Goal: Task Accomplishment & Management: Manage account settings

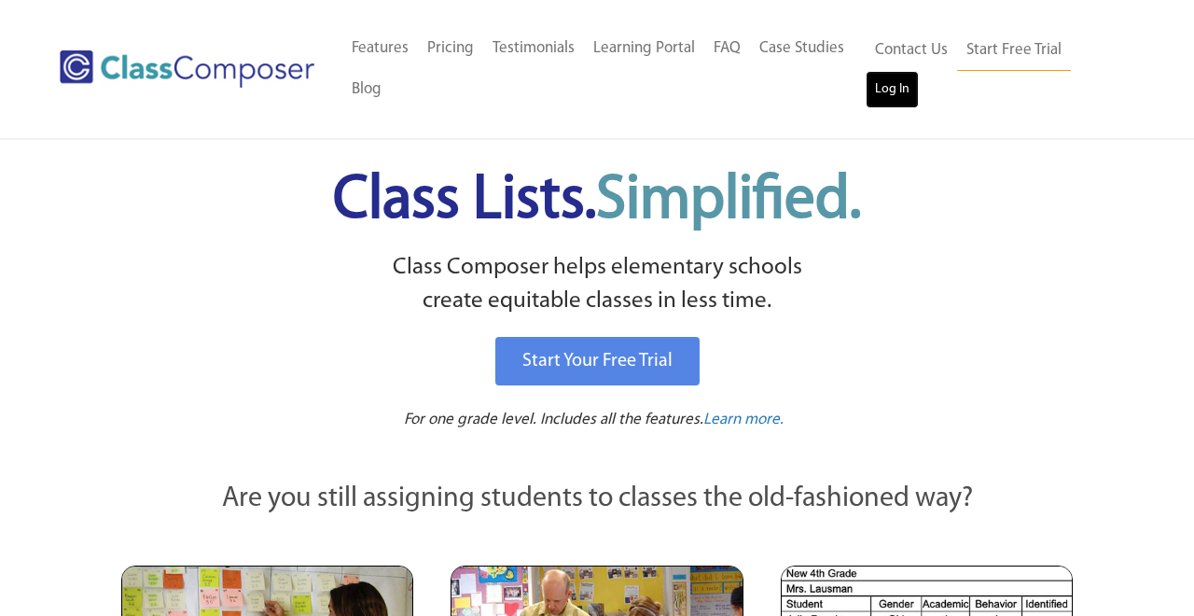
click at [905, 89] on link "Log In" at bounding box center [892, 89] width 53 height 37
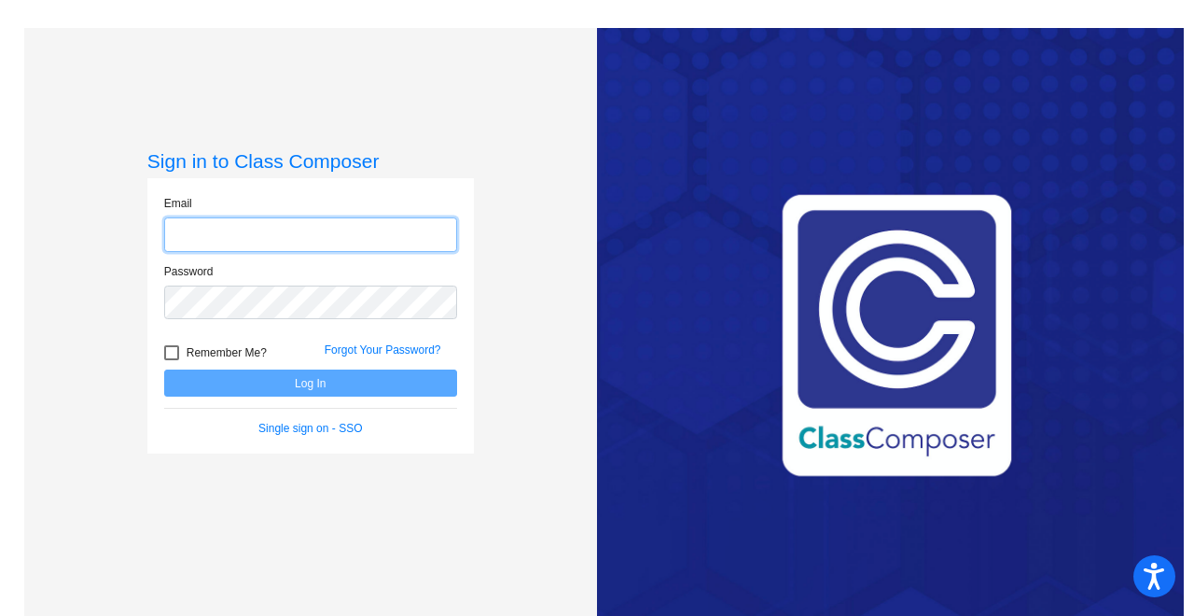
click at [362, 230] on input "email" at bounding box center [310, 234] width 293 height 35
type input "[PERSON_NAME][EMAIL_ADDRESS][PERSON_NAME][DOMAIN_NAME]"
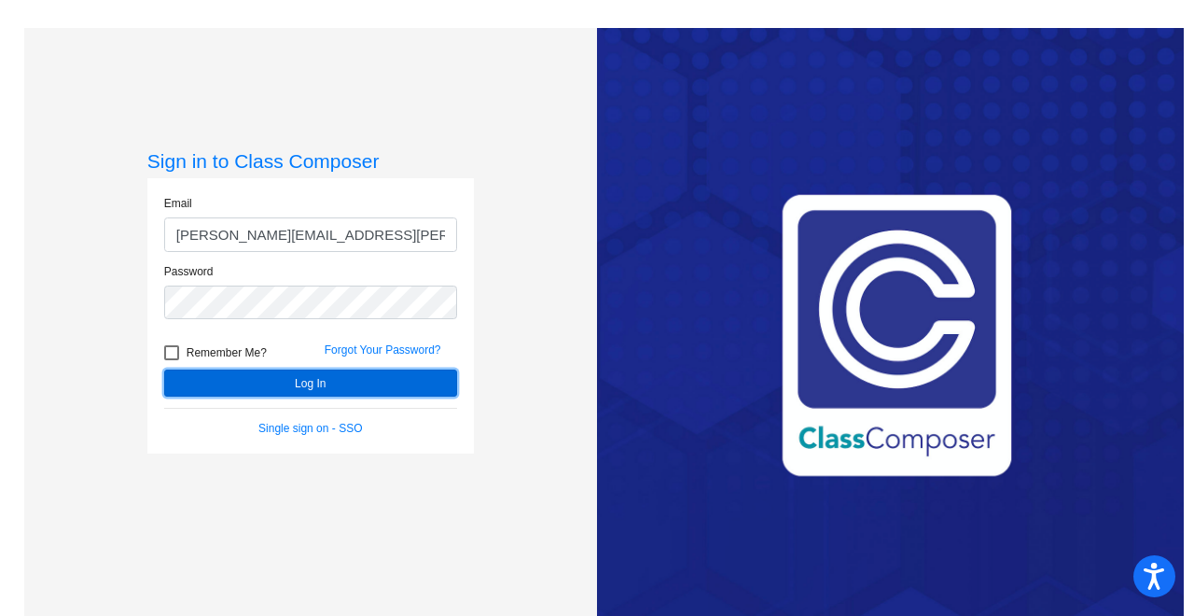
click at [288, 377] on button "Log In" at bounding box center [310, 382] width 293 height 27
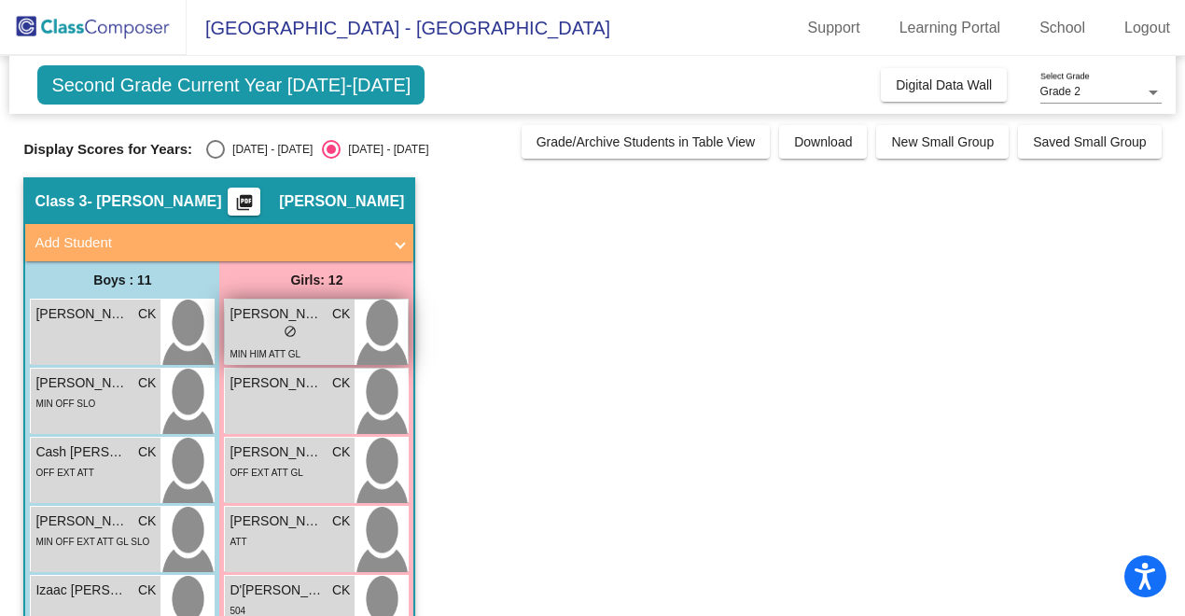
click at [300, 324] on div "lock do_not_disturb_alt" at bounding box center [290, 334] width 120 height 20
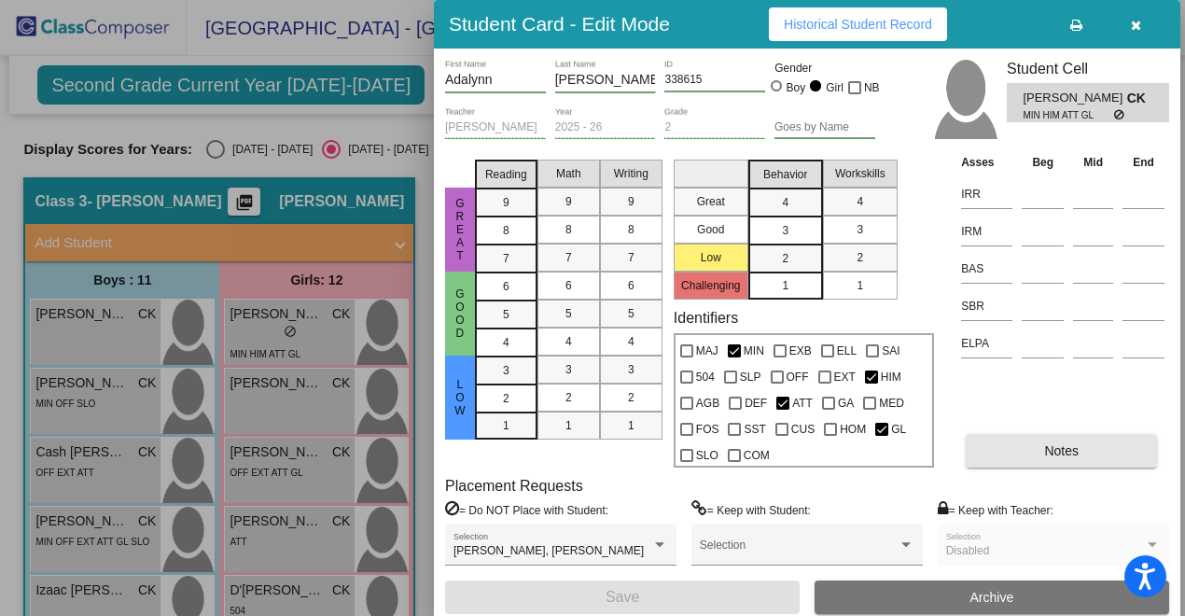
click at [1026, 461] on button "Notes" at bounding box center [1061, 451] width 191 height 34
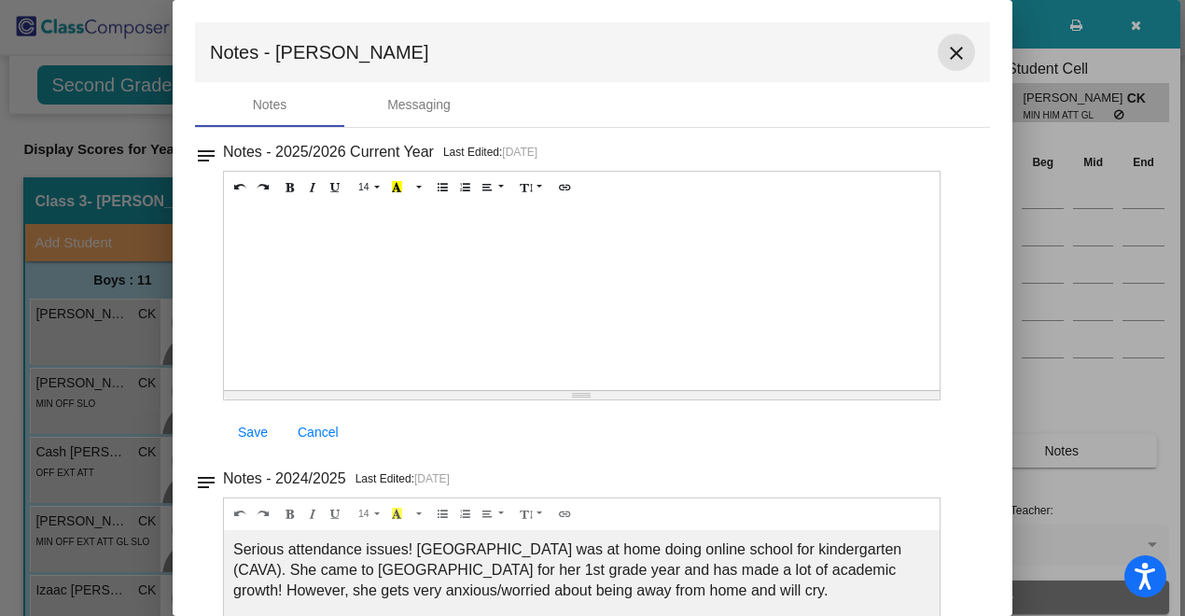
click at [945, 54] on mat-icon "close" at bounding box center [956, 53] width 22 height 22
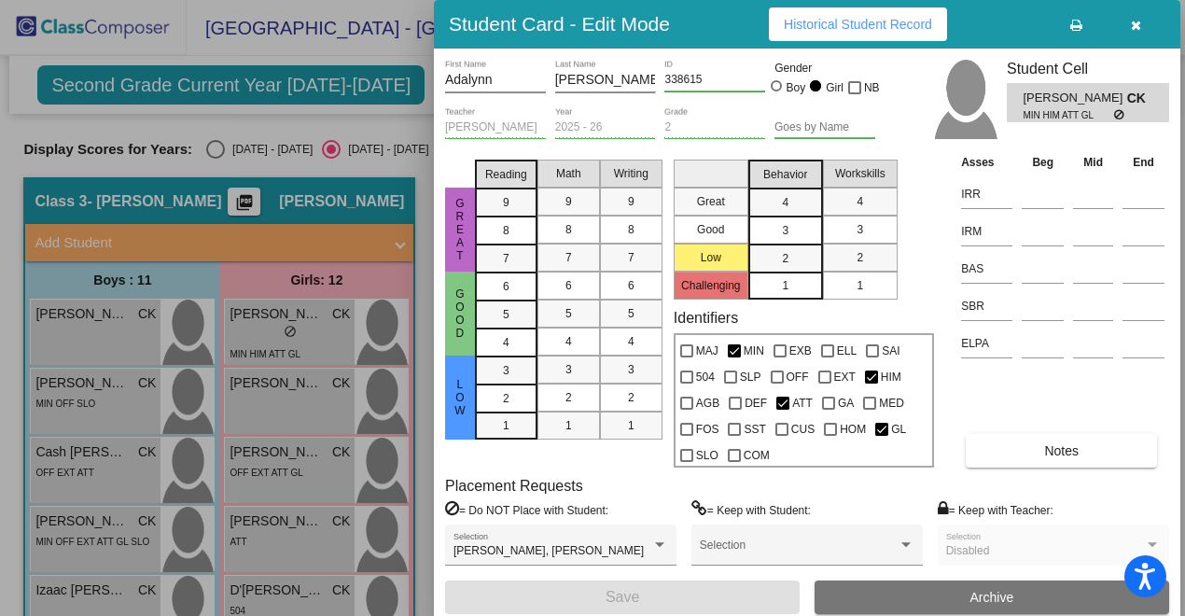
click at [1131, 28] on icon "button" at bounding box center [1136, 25] width 10 height 13
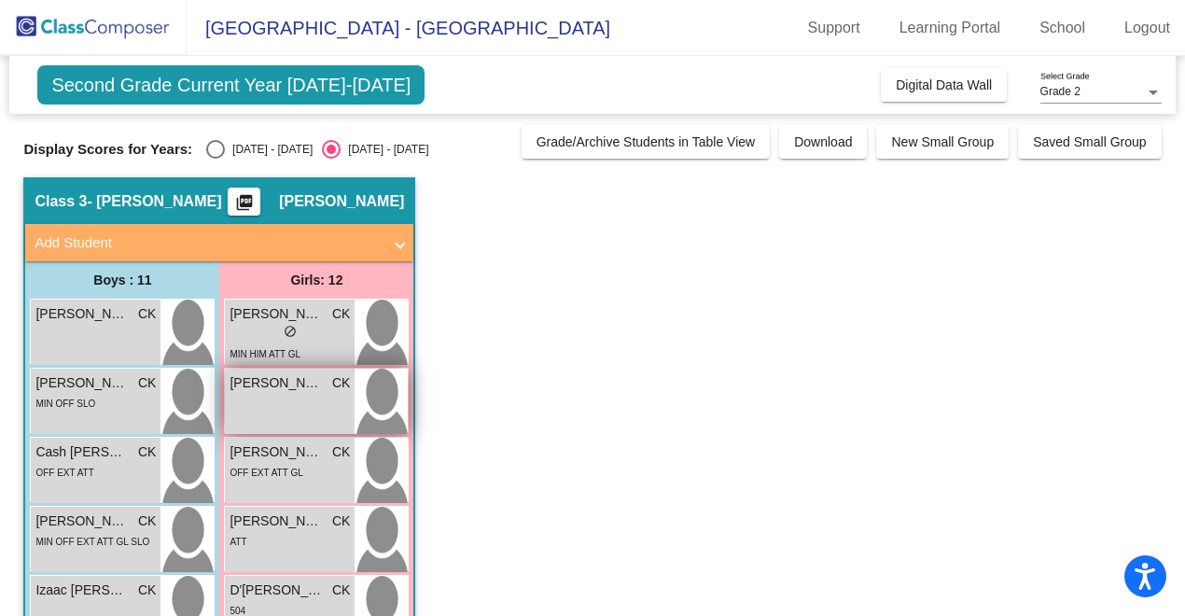
click at [327, 386] on div "Alexis Garcia CK" at bounding box center [290, 383] width 120 height 20
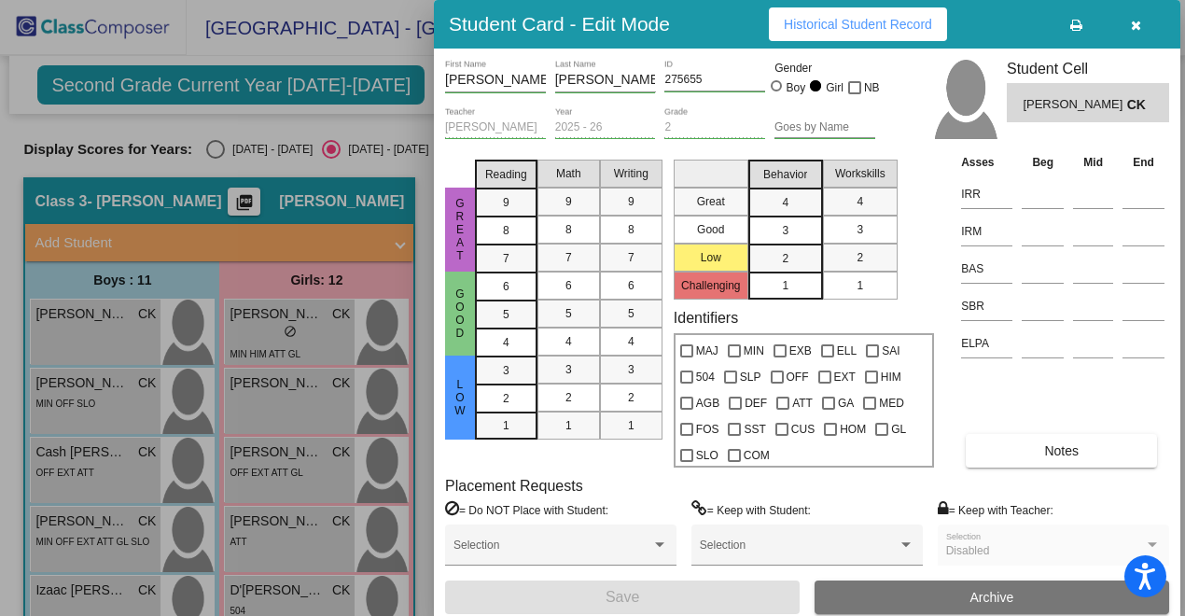
click at [1009, 445] on button "Notes" at bounding box center [1061, 451] width 191 height 34
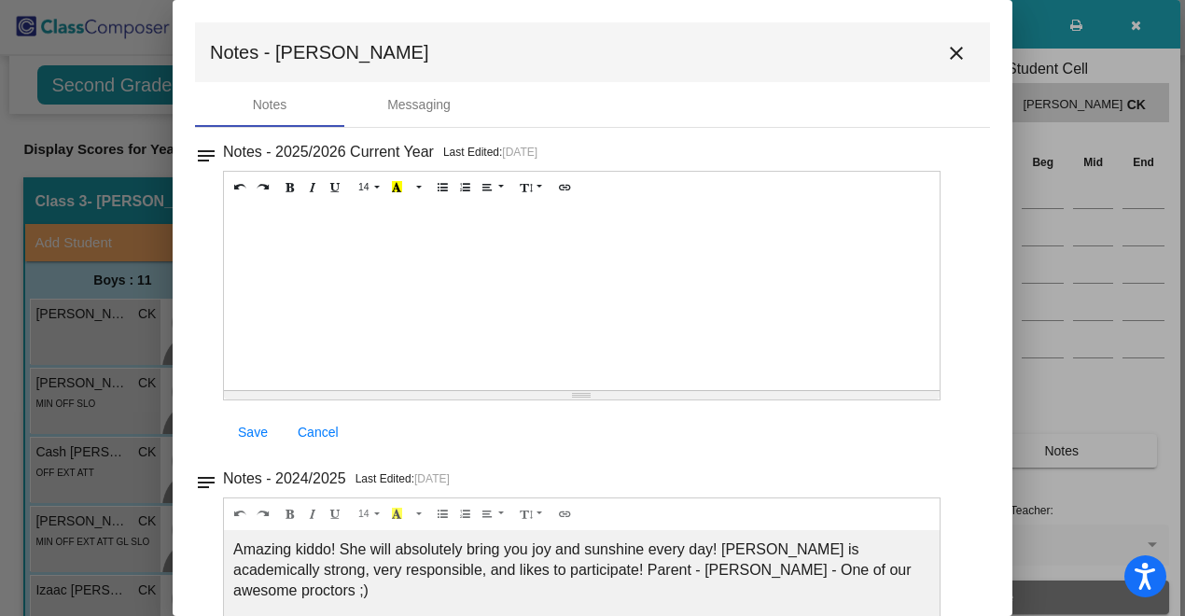
click at [946, 48] on mat-icon "close" at bounding box center [956, 53] width 22 height 22
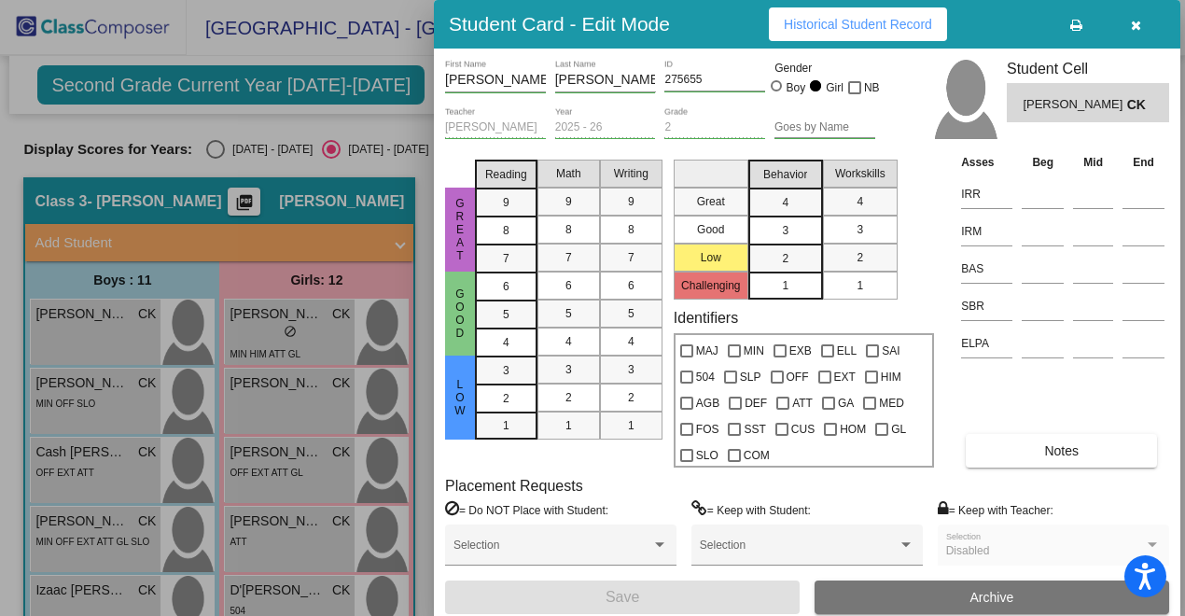
click at [1132, 30] on icon "button" at bounding box center [1136, 25] width 10 height 13
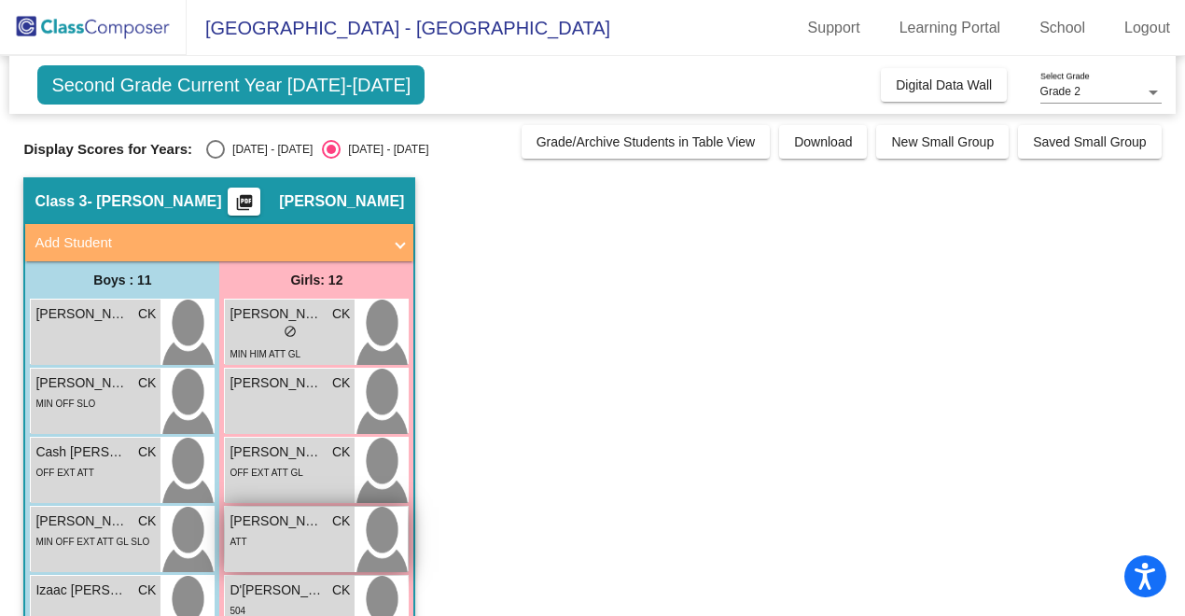
click at [313, 526] on span "Azalea Tirado Acuna" at bounding box center [276, 521] width 93 height 20
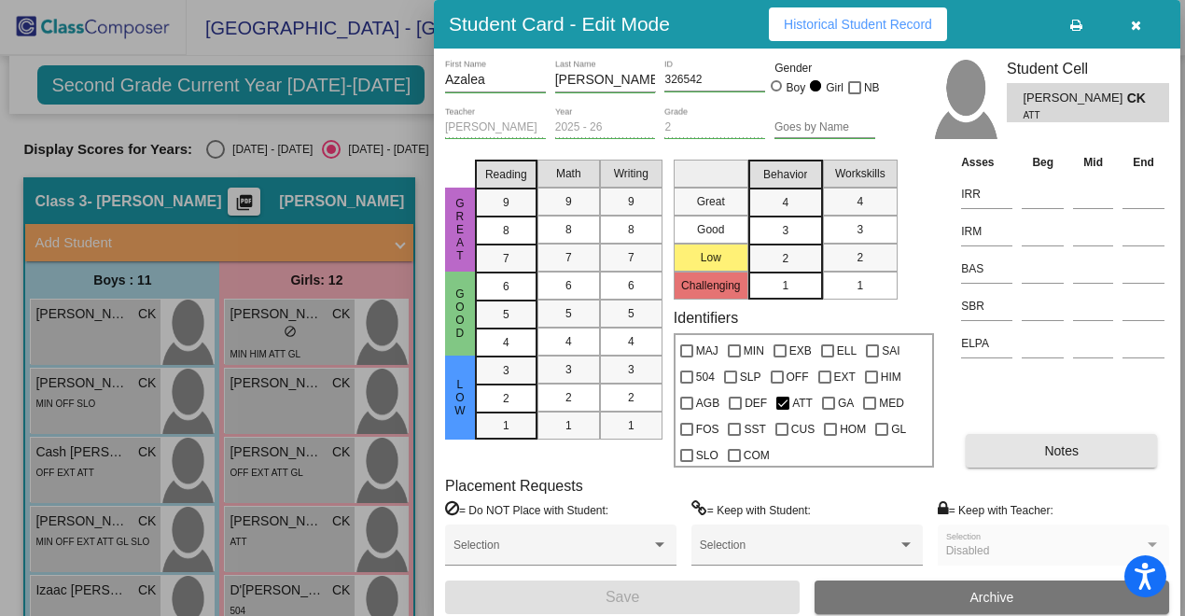
click at [1087, 453] on button "Notes" at bounding box center [1061, 451] width 191 height 34
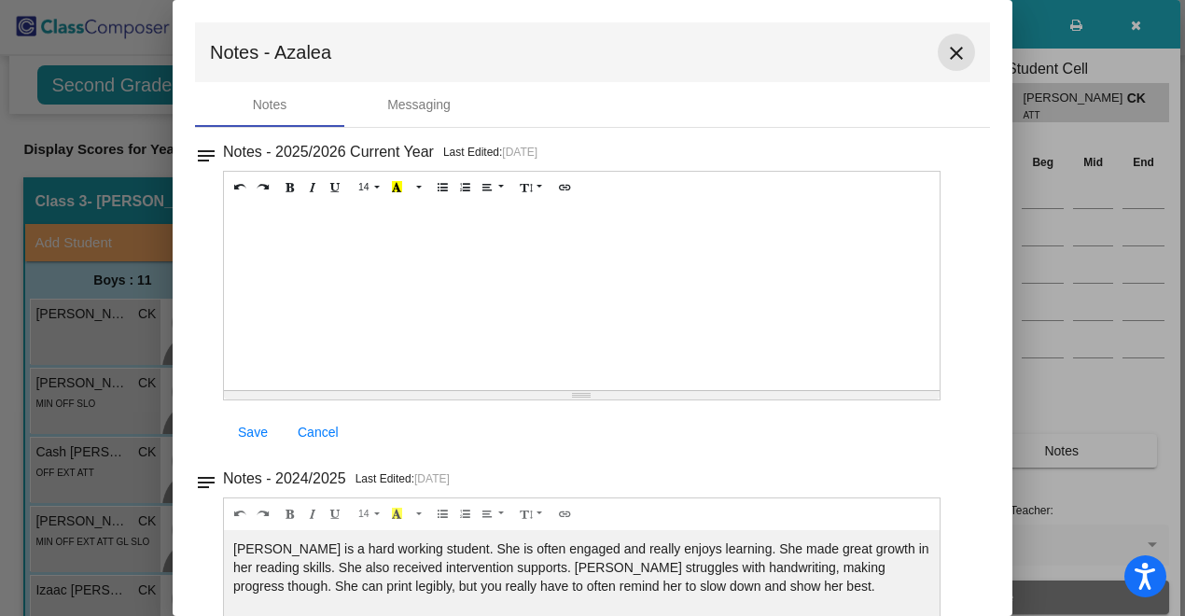
click at [948, 51] on mat-icon "close" at bounding box center [956, 53] width 22 height 22
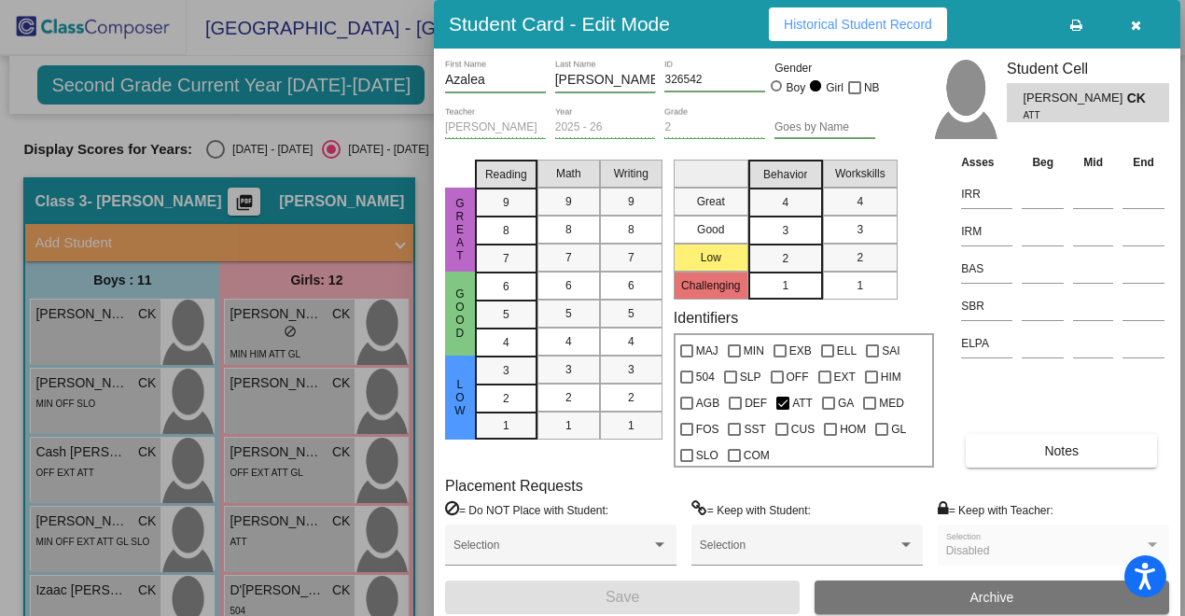
click at [1135, 29] on icon "button" at bounding box center [1136, 25] width 10 height 13
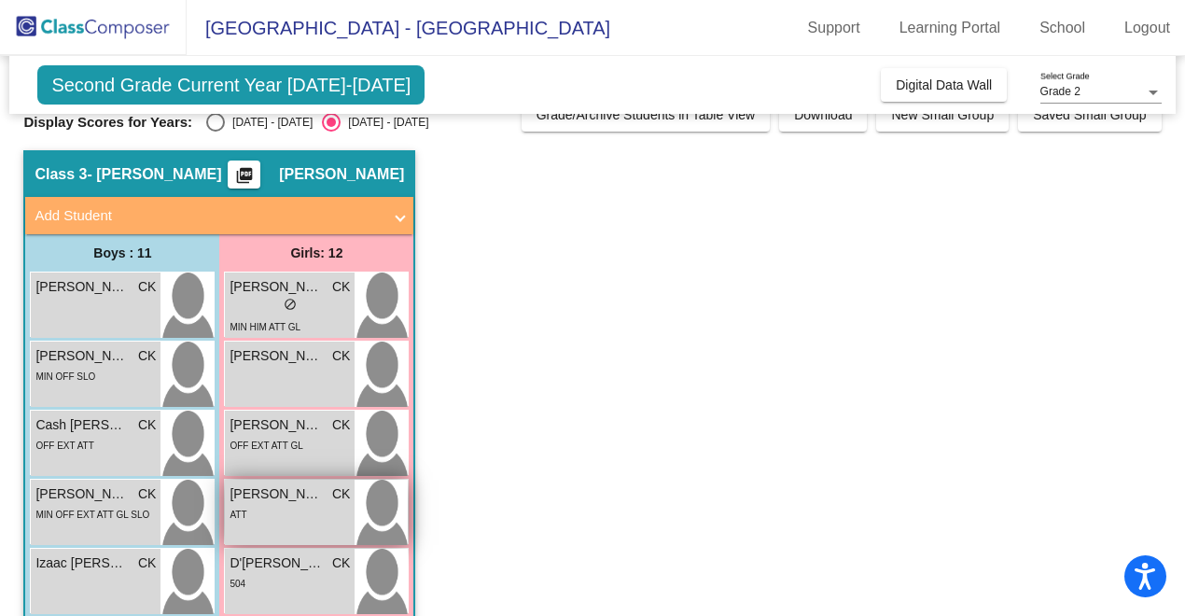
scroll to position [43, 0]
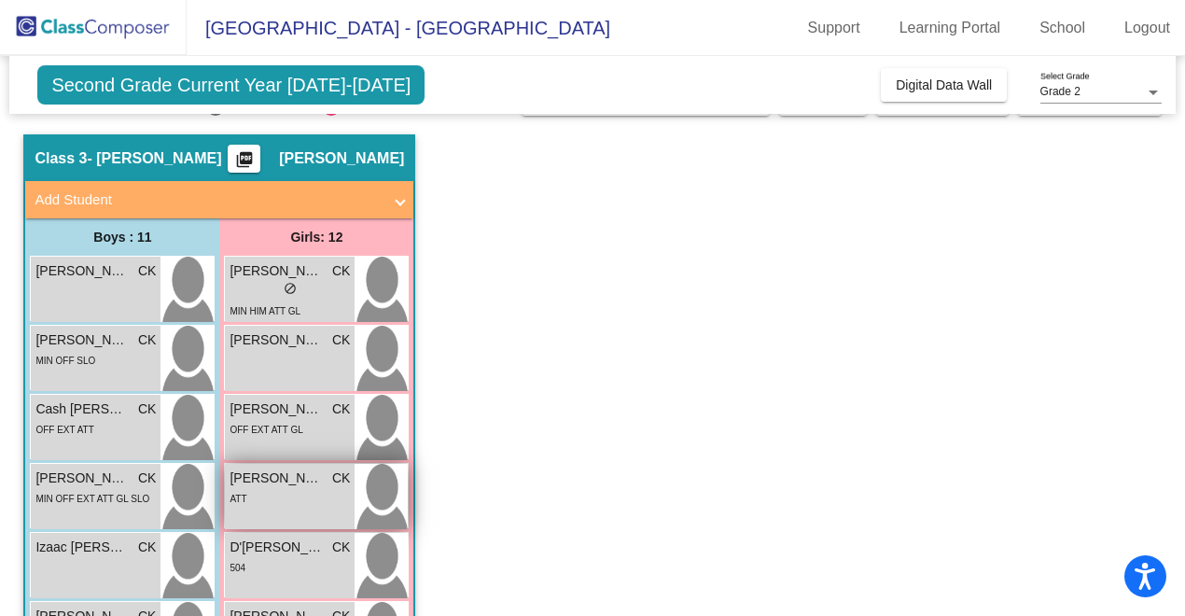
click at [317, 561] on div "504" at bounding box center [290, 567] width 120 height 20
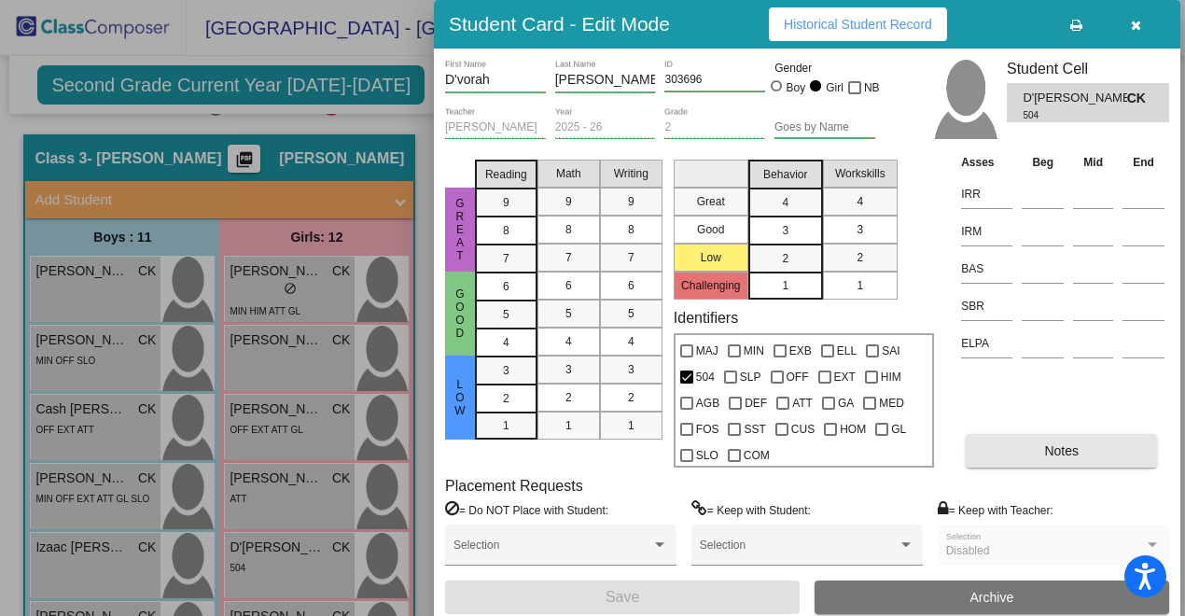
click at [1045, 450] on span "Notes" at bounding box center [1061, 450] width 35 height 15
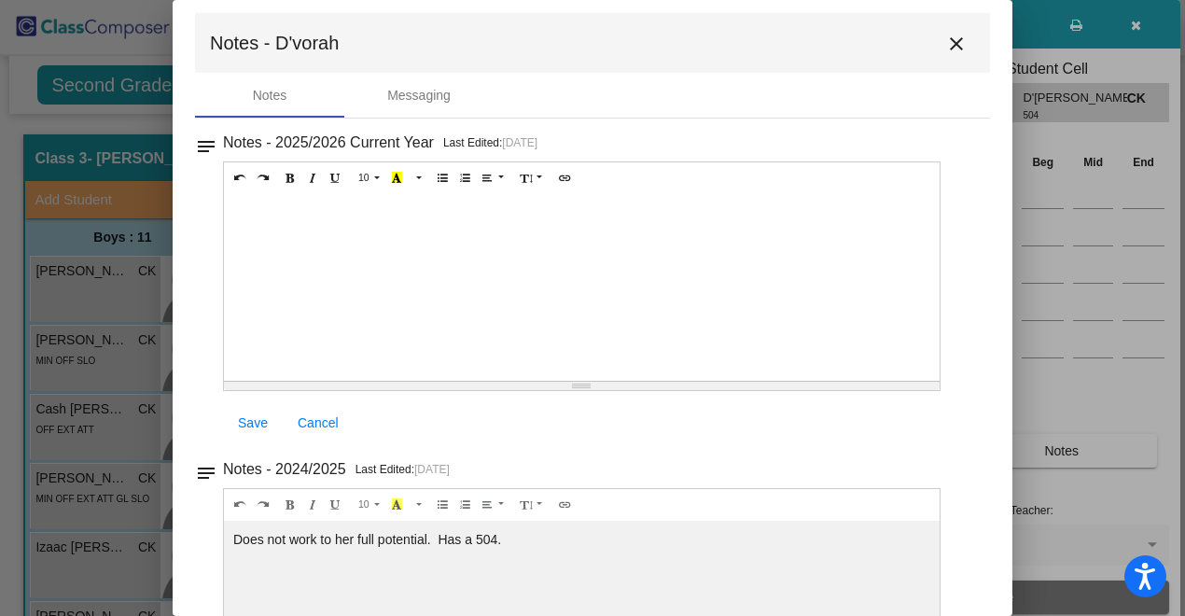
scroll to position [0, 0]
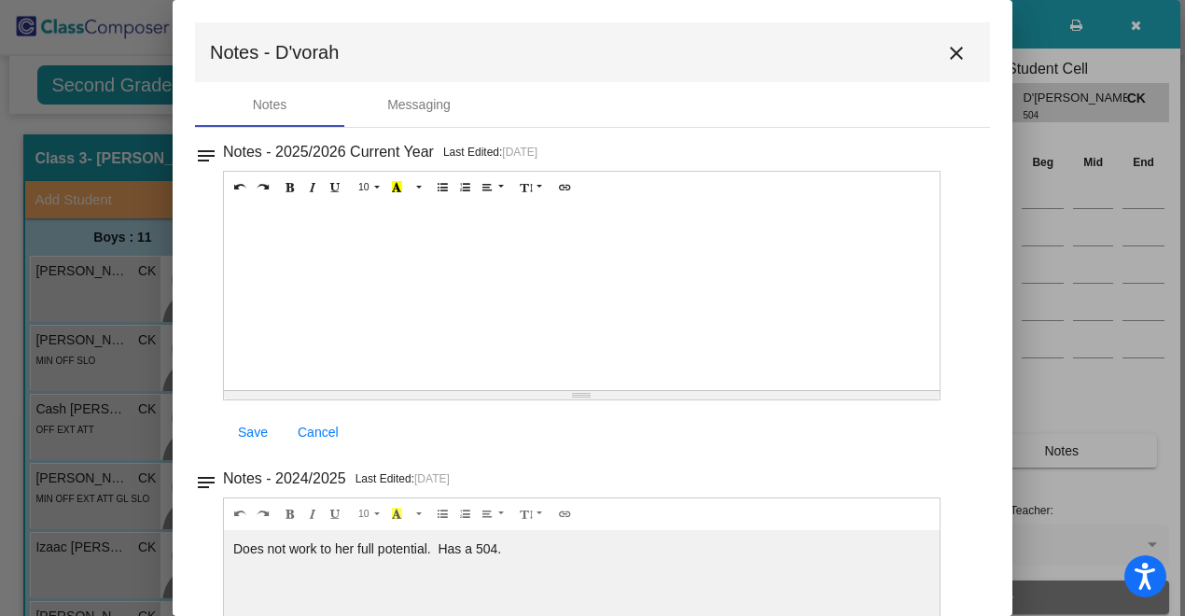
click at [945, 58] on mat-icon "close" at bounding box center [956, 53] width 22 height 22
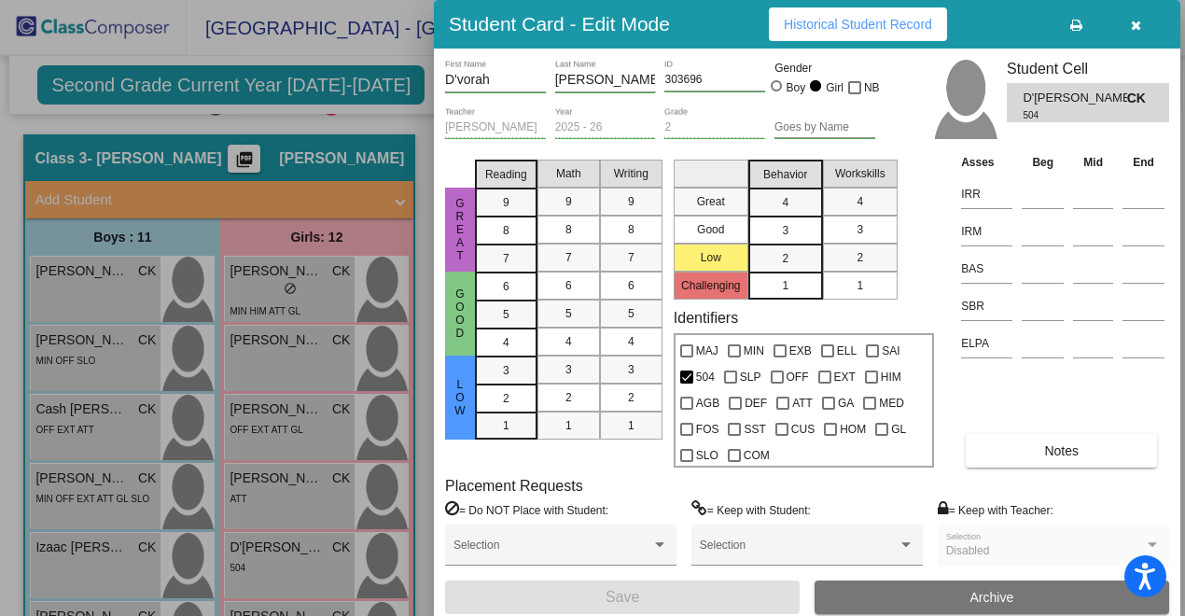
click at [1131, 21] on icon "button" at bounding box center [1136, 25] width 10 height 13
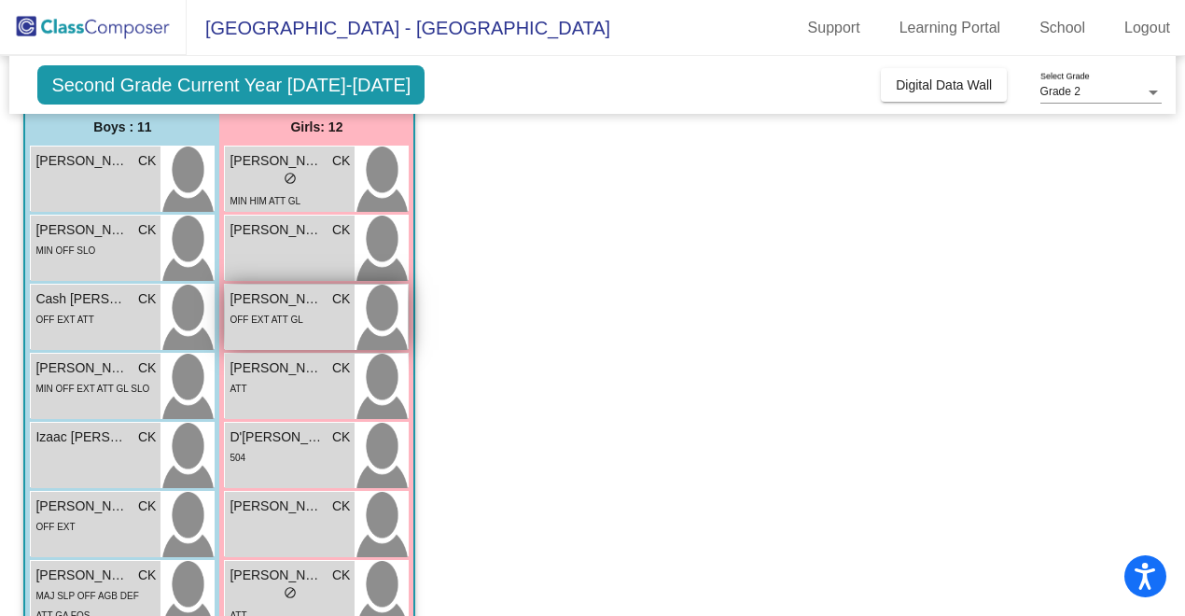
scroll to position [164, 0]
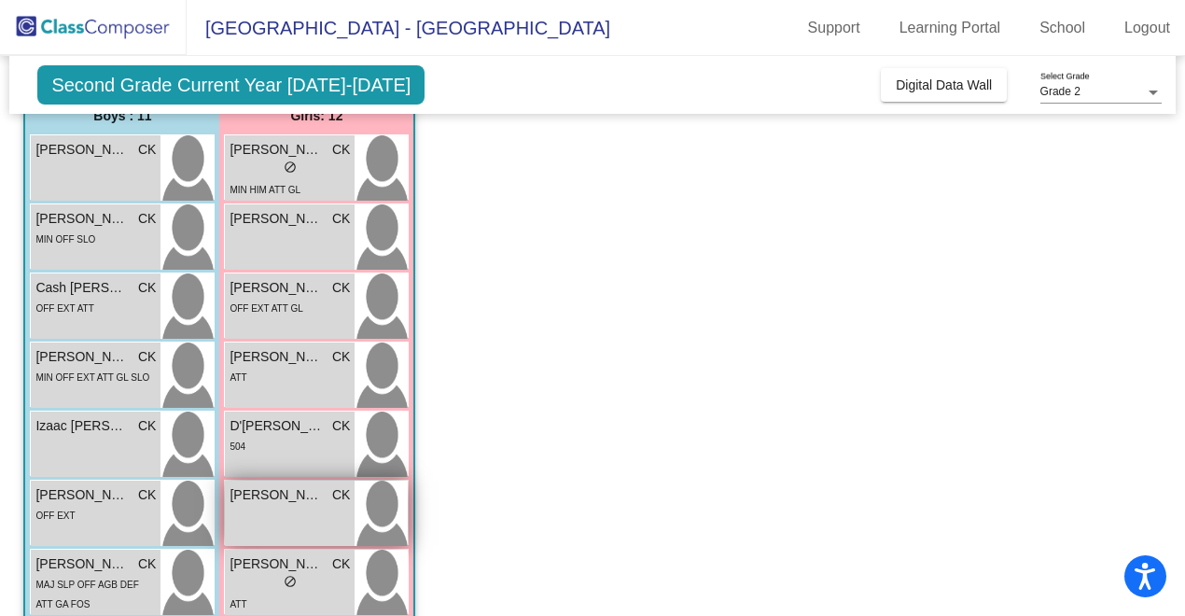
click at [355, 508] on img at bounding box center [381, 513] width 53 height 65
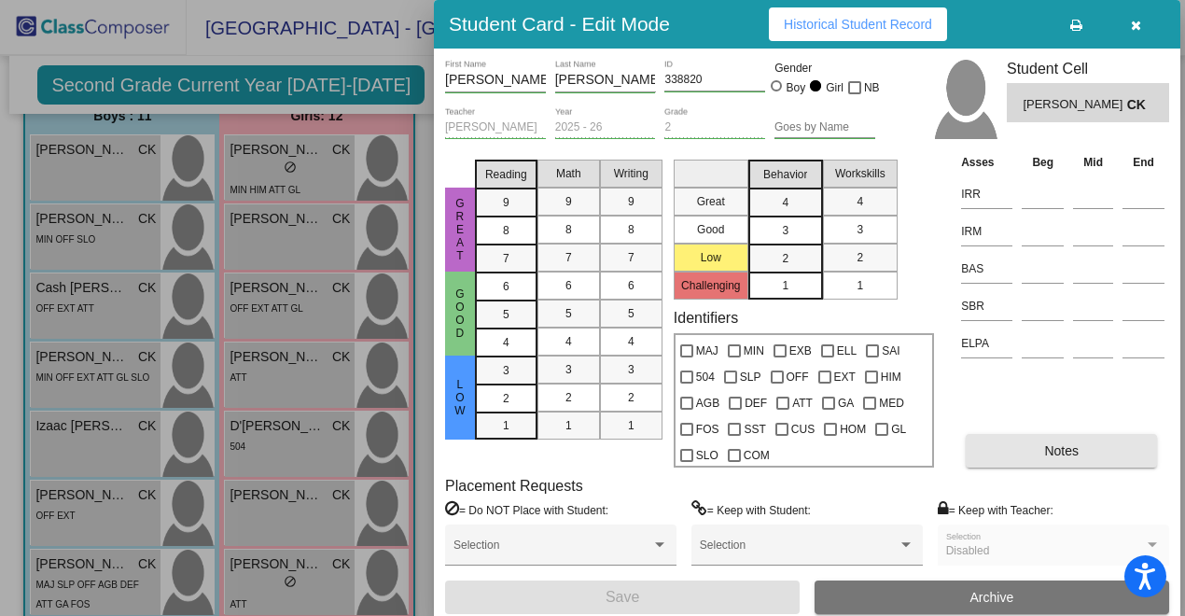
click at [1027, 455] on button "Notes" at bounding box center [1061, 451] width 191 height 34
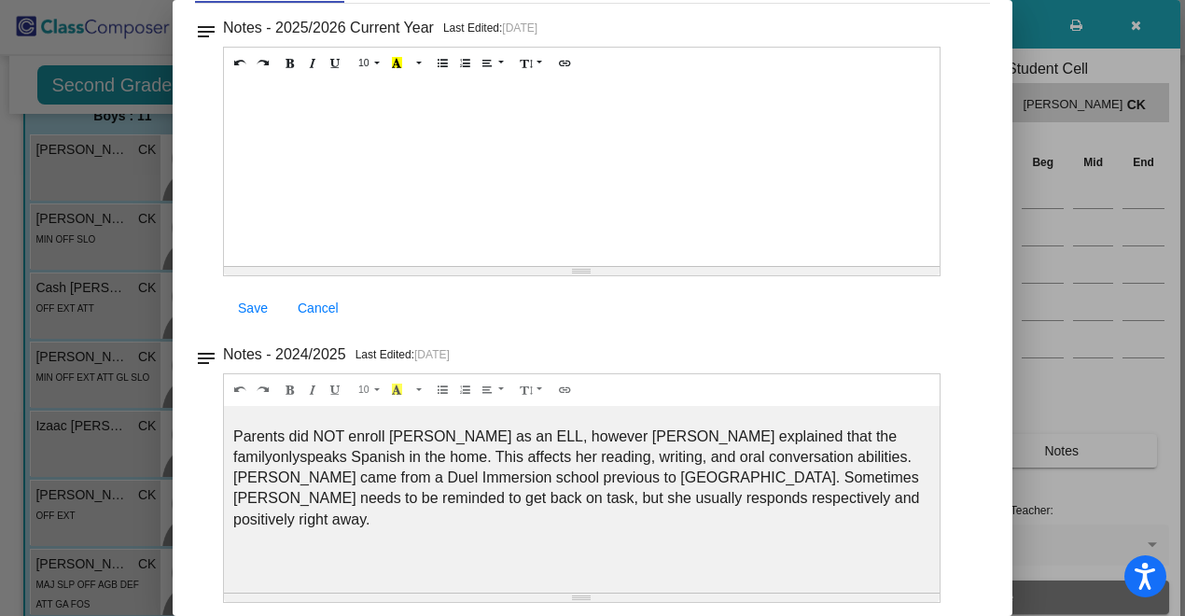
scroll to position [0, 0]
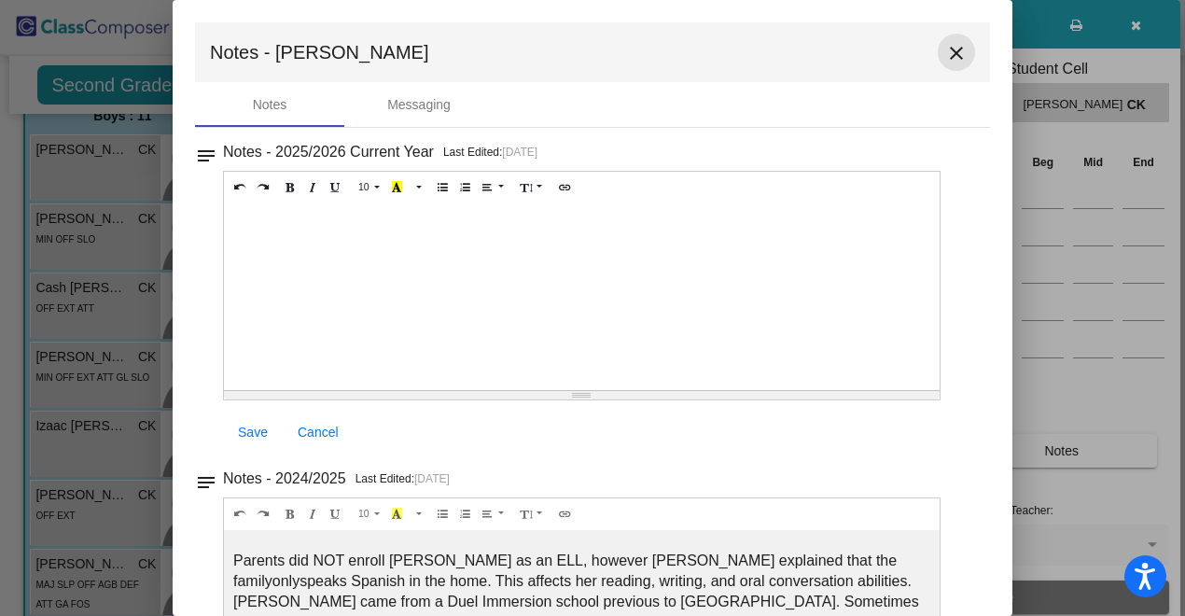
click at [947, 50] on mat-icon "close" at bounding box center [956, 53] width 22 height 22
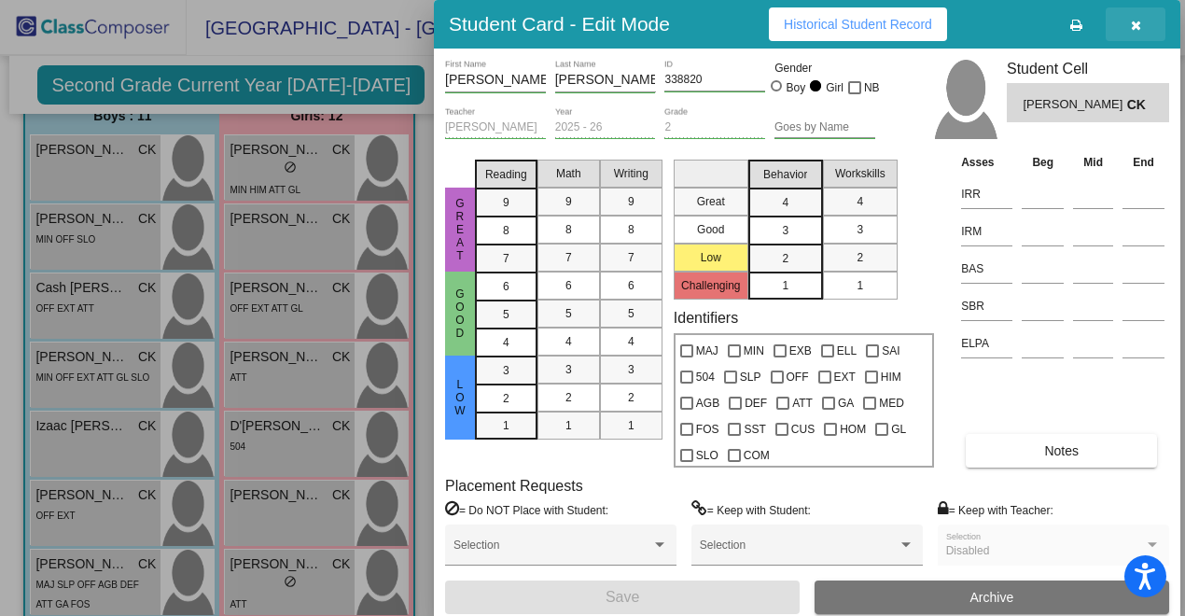
click at [1136, 24] on icon "button" at bounding box center [1136, 25] width 10 height 13
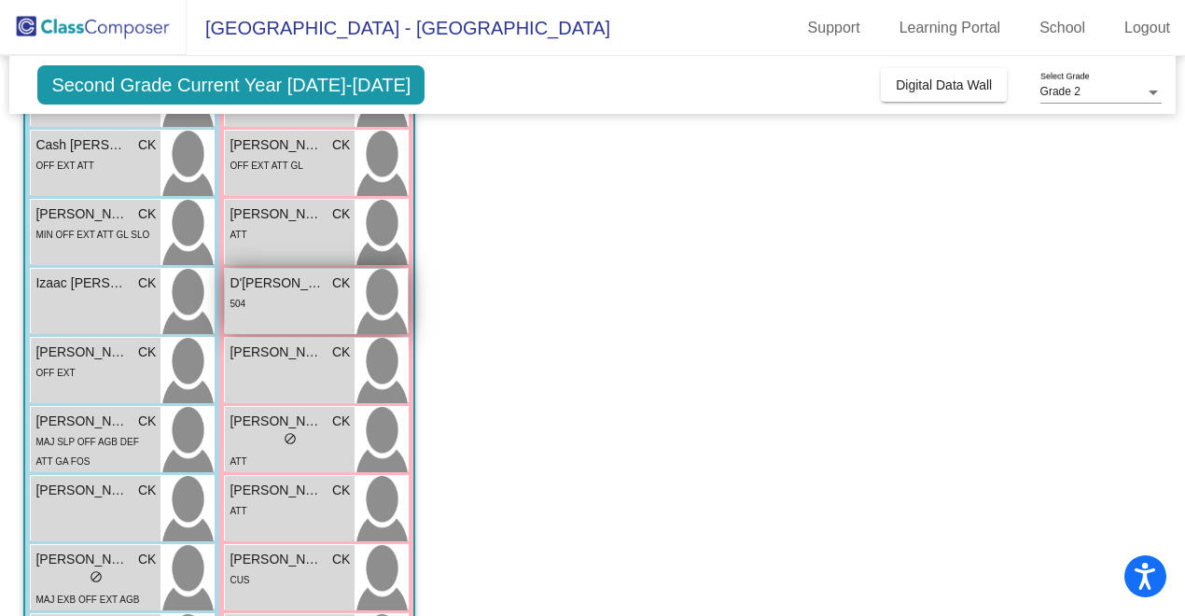
scroll to position [313, 0]
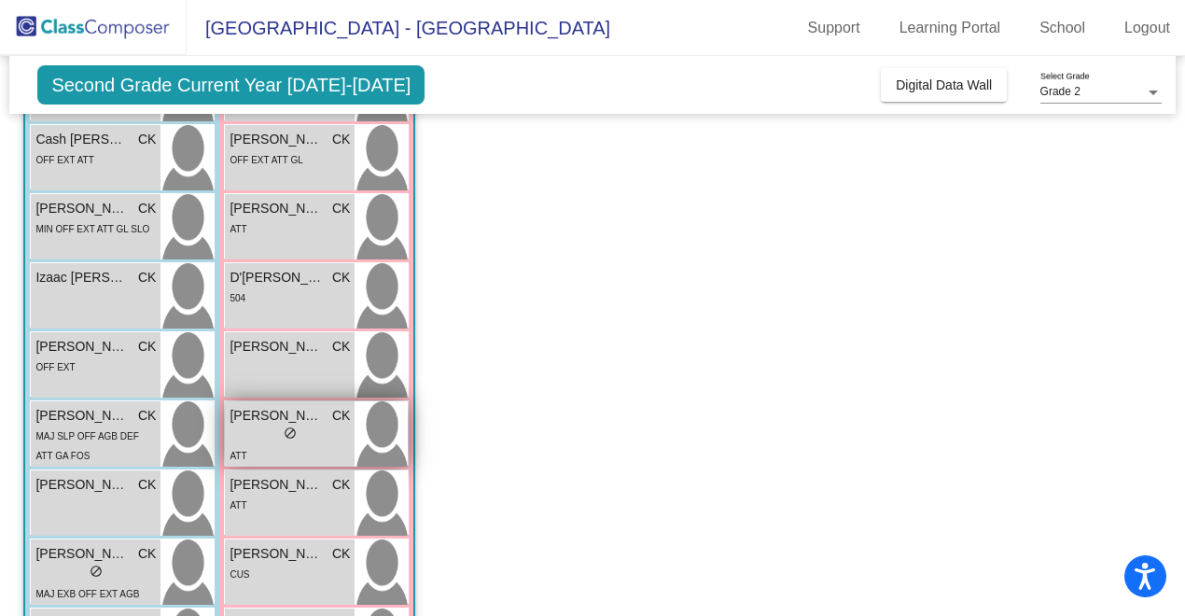
click at [335, 418] on span "CK" at bounding box center [341, 416] width 18 height 20
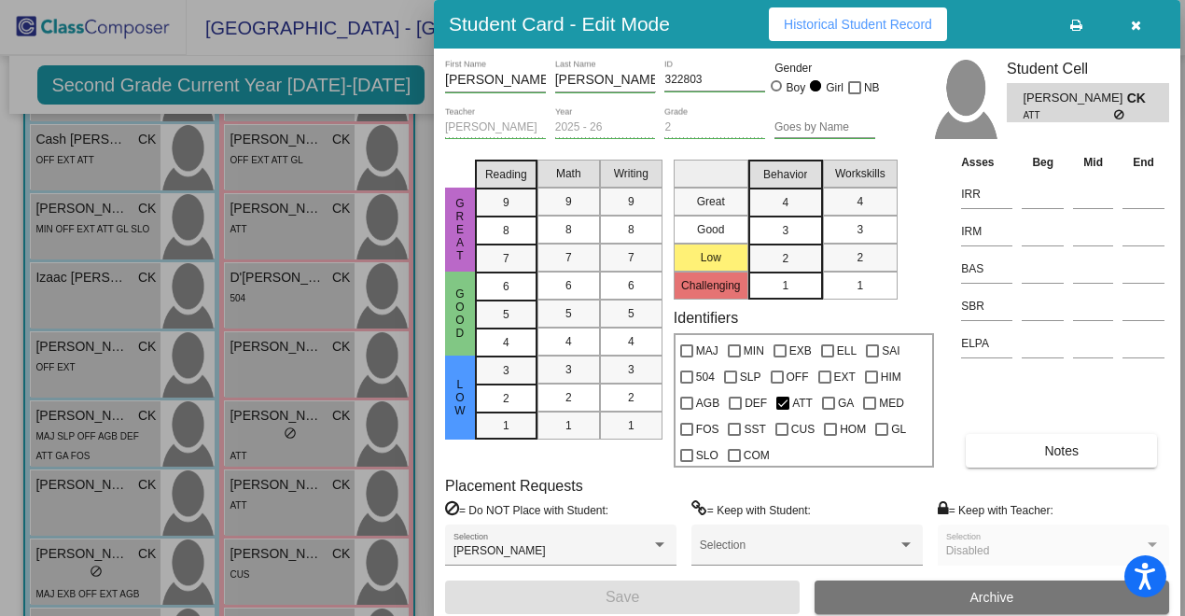
click at [1024, 444] on button "Notes" at bounding box center [1061, 451] width 191 height 34
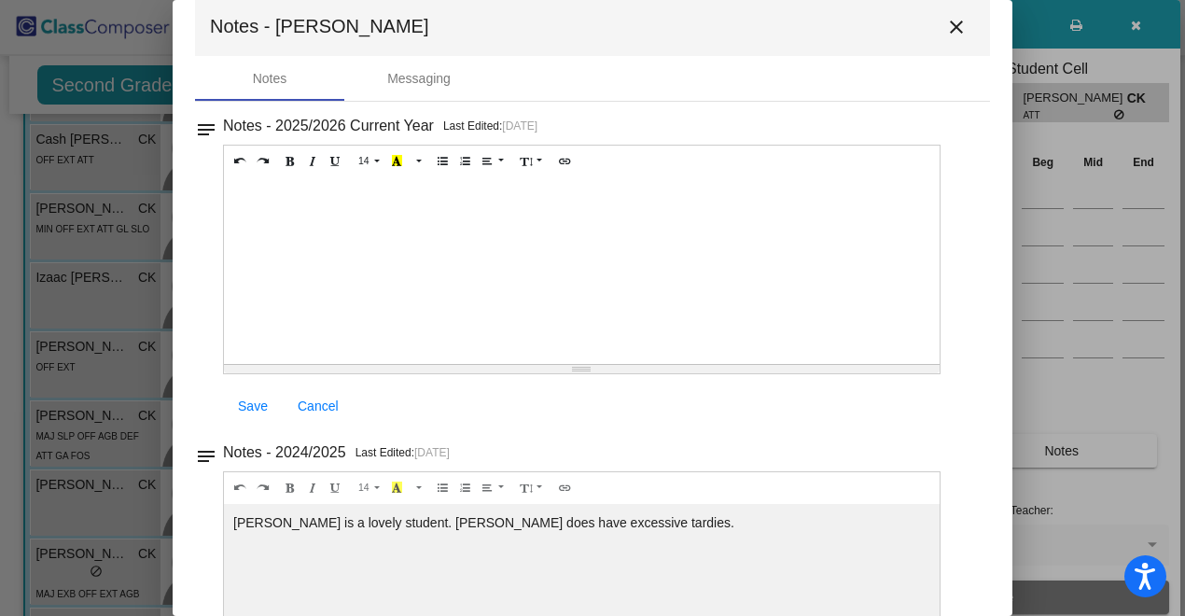
scroll to position [27, 0]
click at [945, 31] on mat-icon "close" at bounding box center [956, 26] width 22 height 22
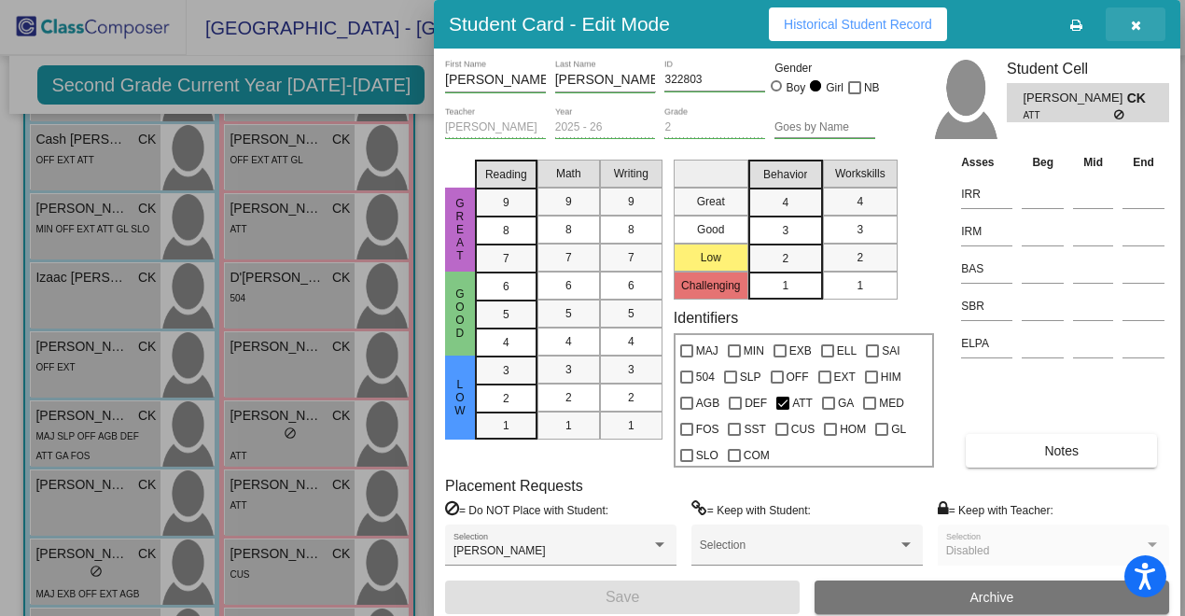
click at [1139, 28] on icon "button" at bounding box center [1136, 25] width 10 height 13
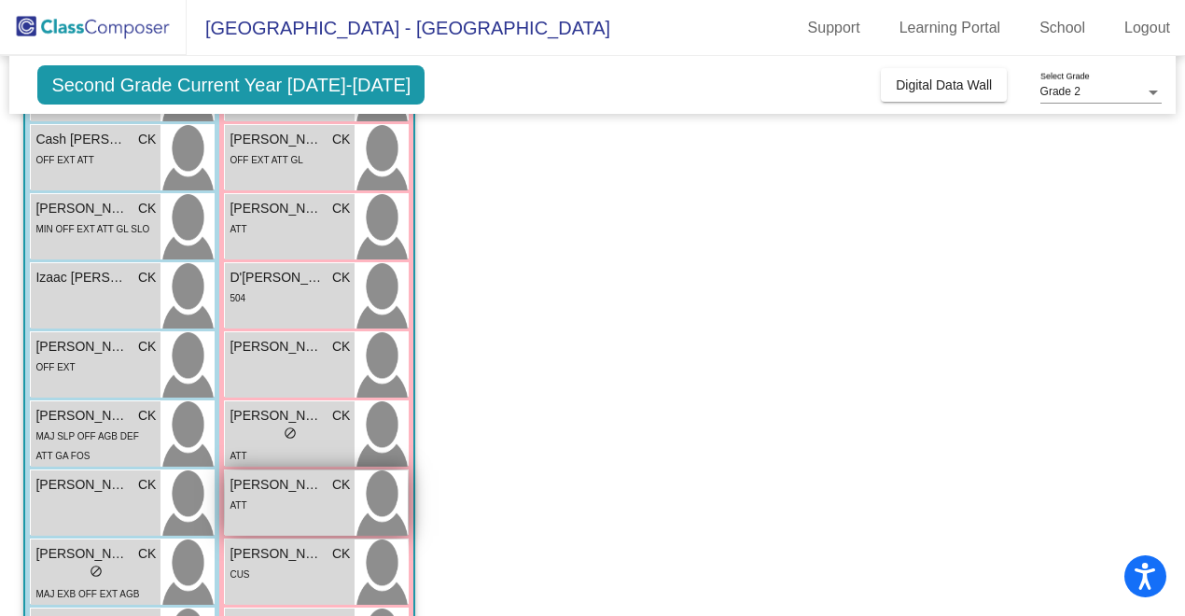
click at [306, 515] on div "Hailey Johnson CK lock do_not_disturb_alt ATT" at bounding box center [290, 502] width 130 height 65
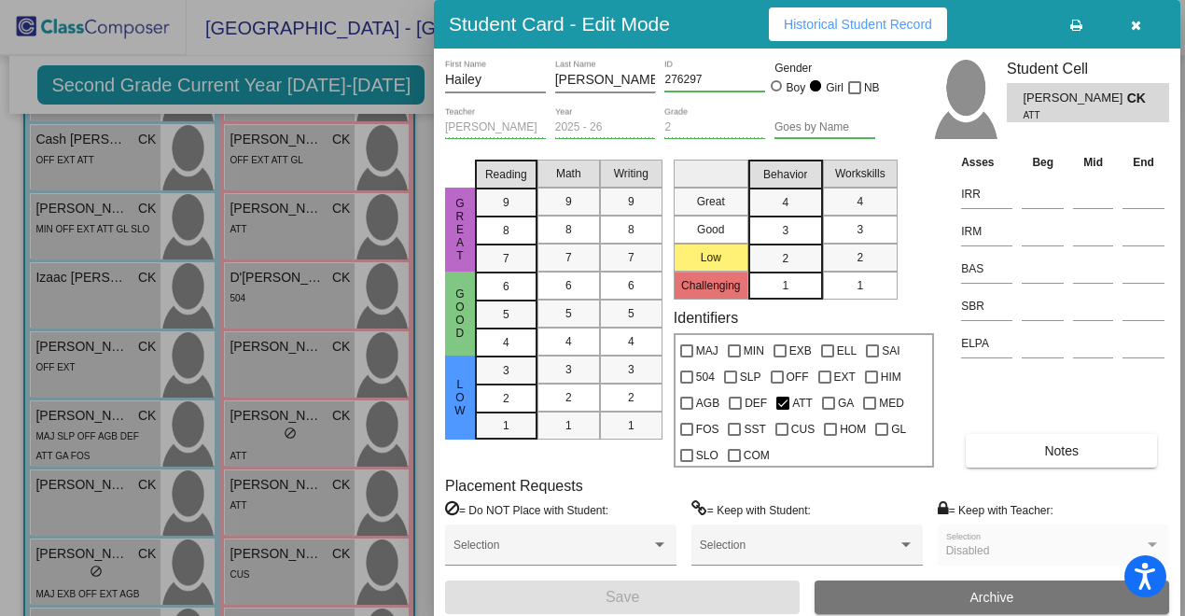
scroll to position [0, 0]
click at [1029, 435] on button "Notes" at bounding box center [1061, 451] width 191 height 34
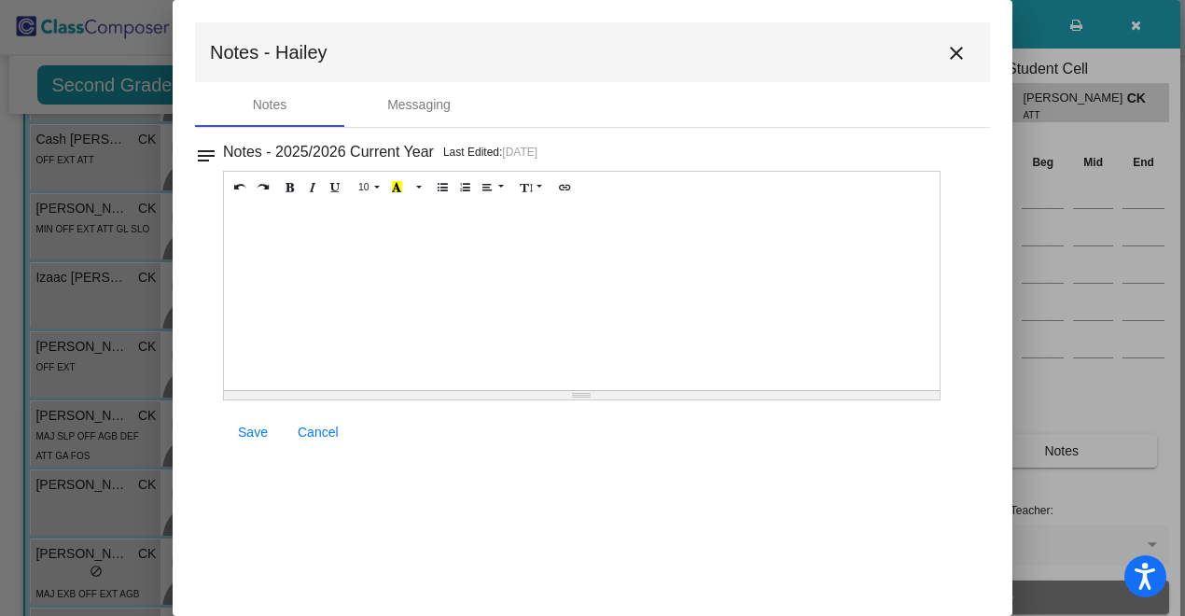
click at [957, 50] on mat-icon "close" at bounding box center [956, 53] width 22 height 22
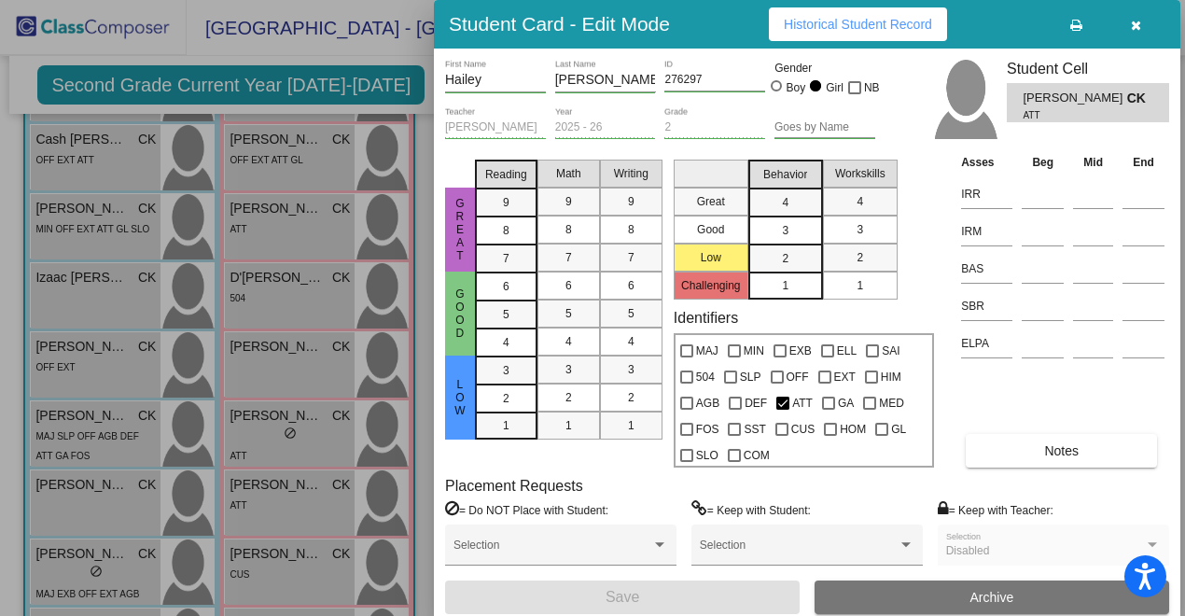
click at [1131, 35] on button "button" at bounding box center [1136, 24] width 60 height 34
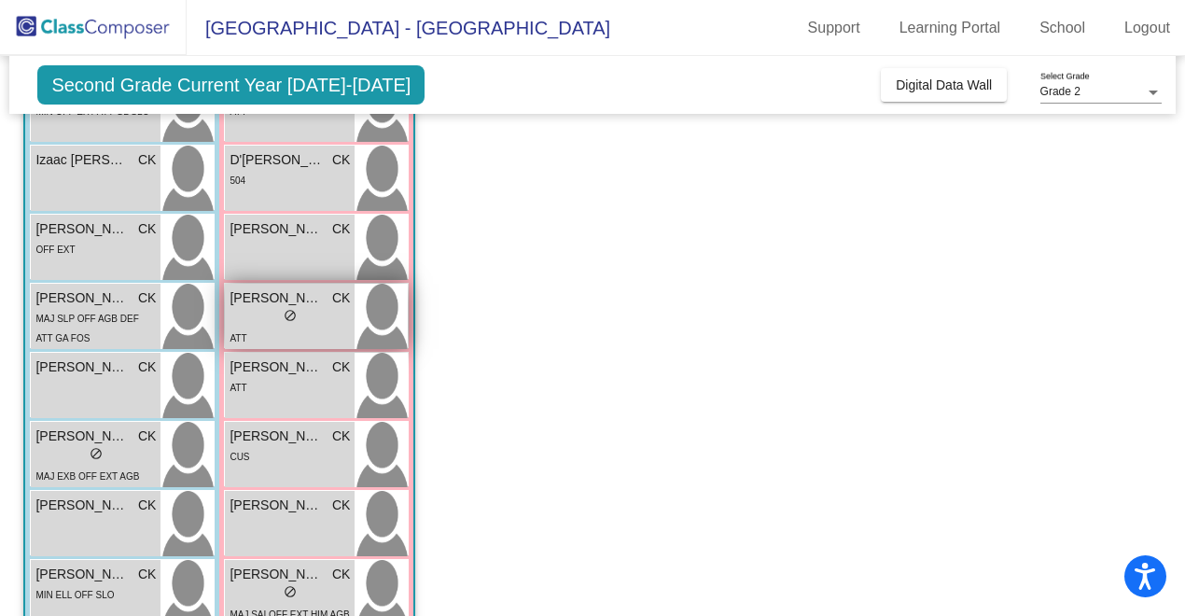
scroll to position [444, 0]
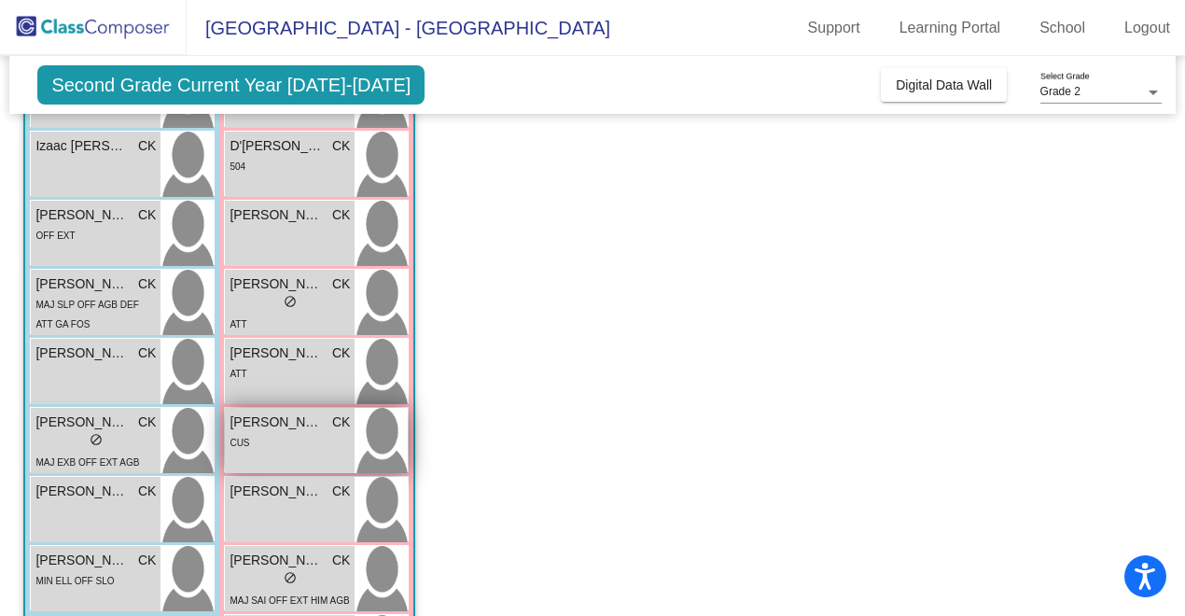
click at [313, 437] on div "CUS" at bounding box center [290, 442] width 120 height 20
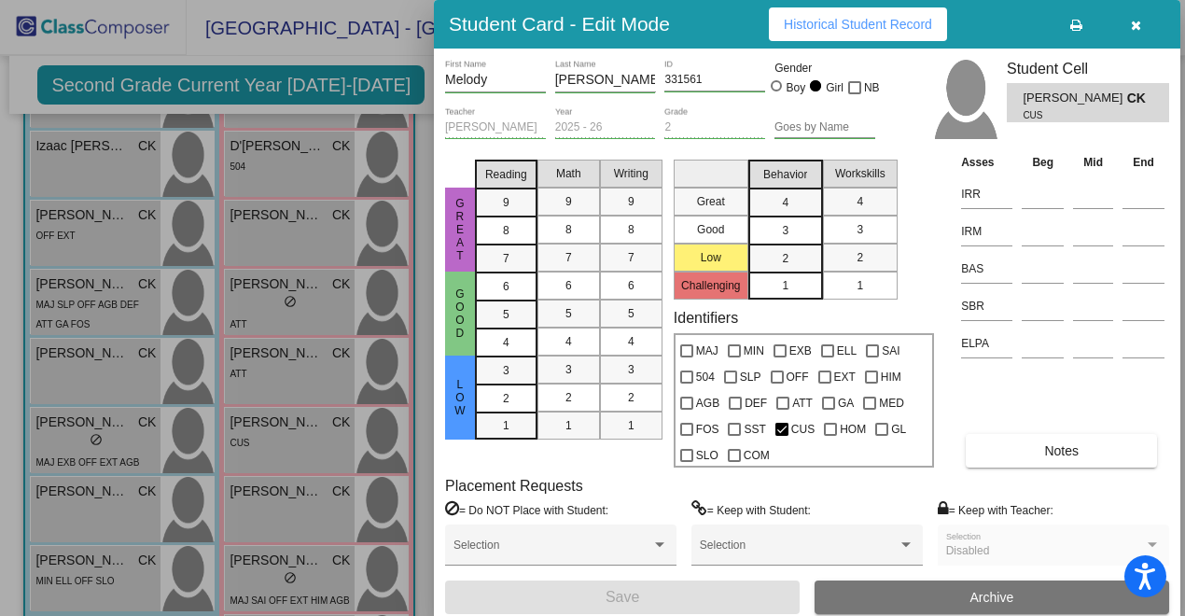
scroll to position [0, 0]
click at [1085, 453] on button "Notes" at bounding box center [1061, 451] width 191 height 34
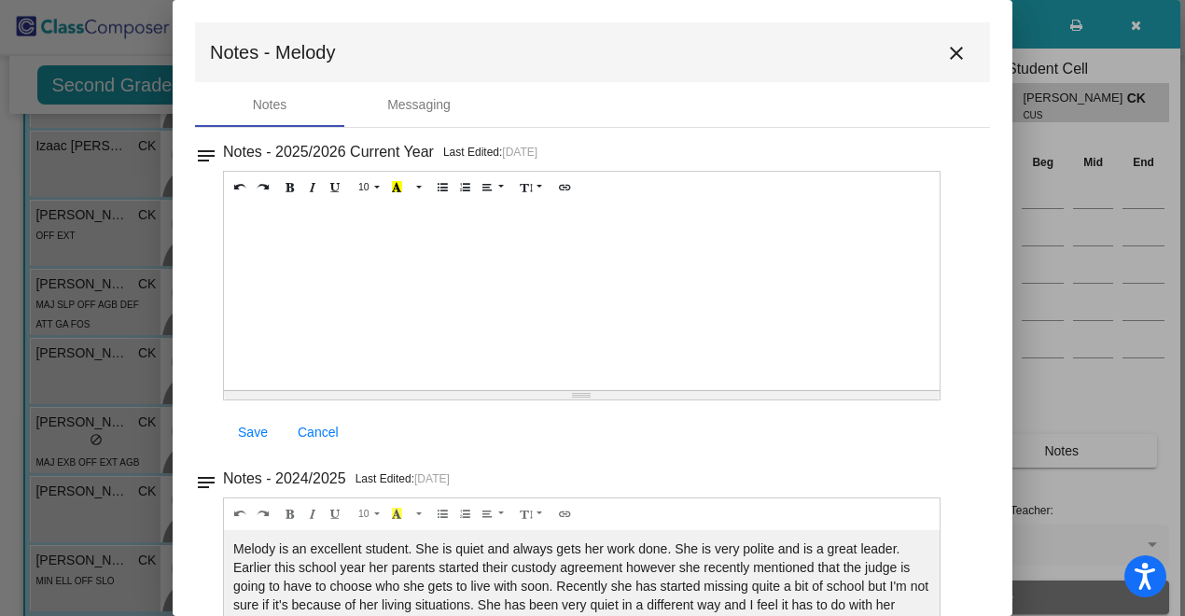
click at [948, 53] on mat-icon "close" at bounding box center [956, 53] width 22 height 22
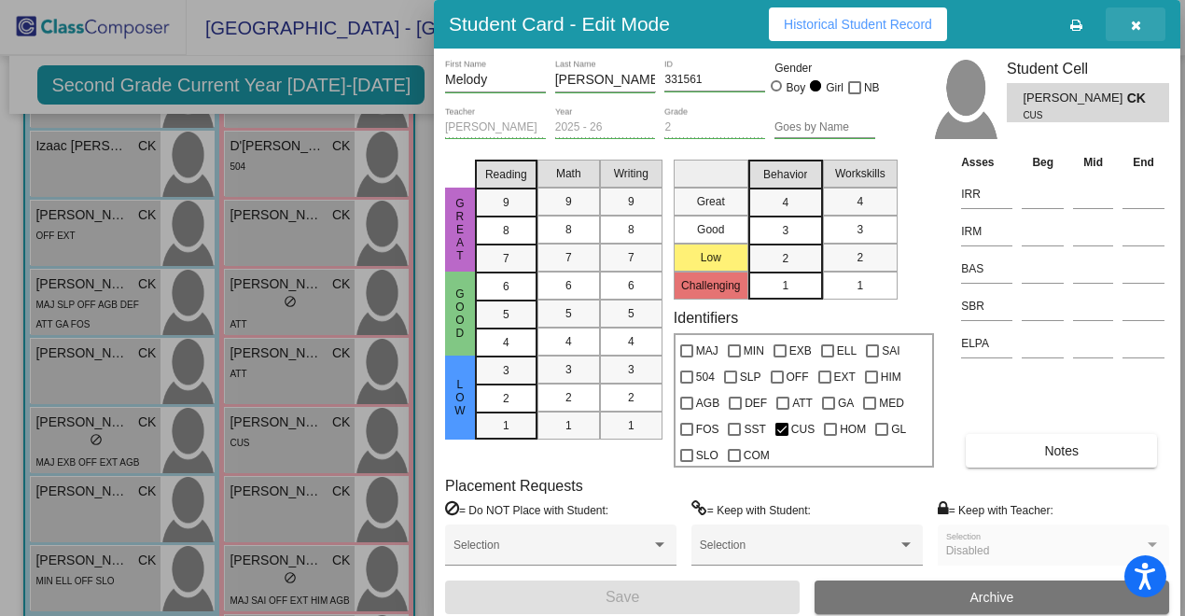
click at [1131, 25] on icon "button" at bounding box center [1136, 25] width 10 height 13
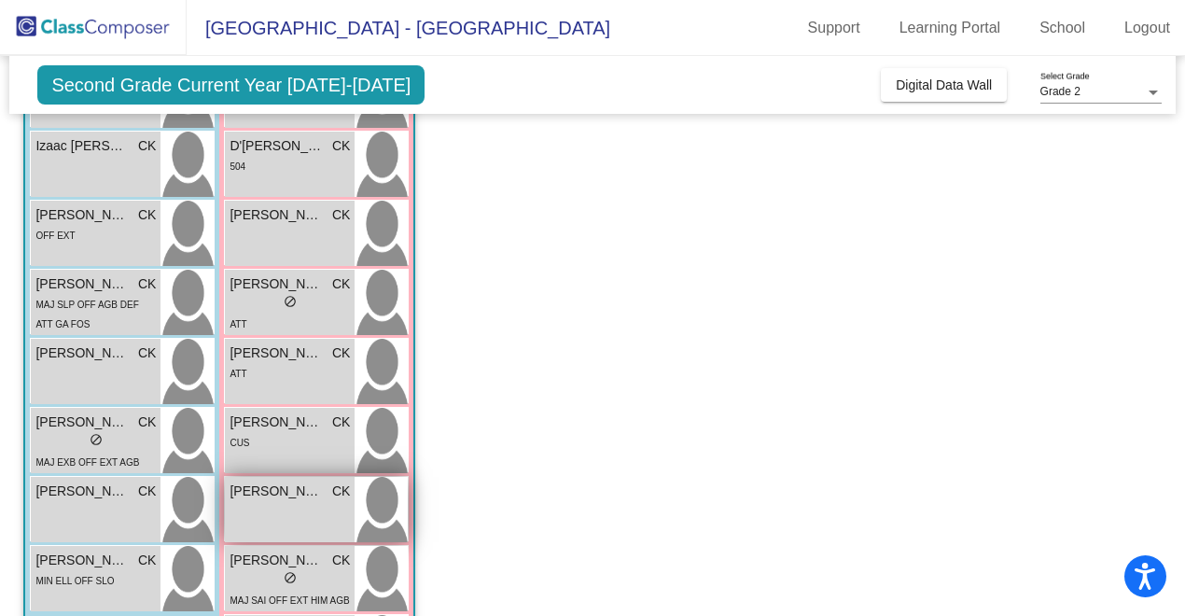
click at [284, 508] on div "Nadilay Morales CK lock do_not_disturb_alt" at bounding box center [290, 509] width 130 height 65
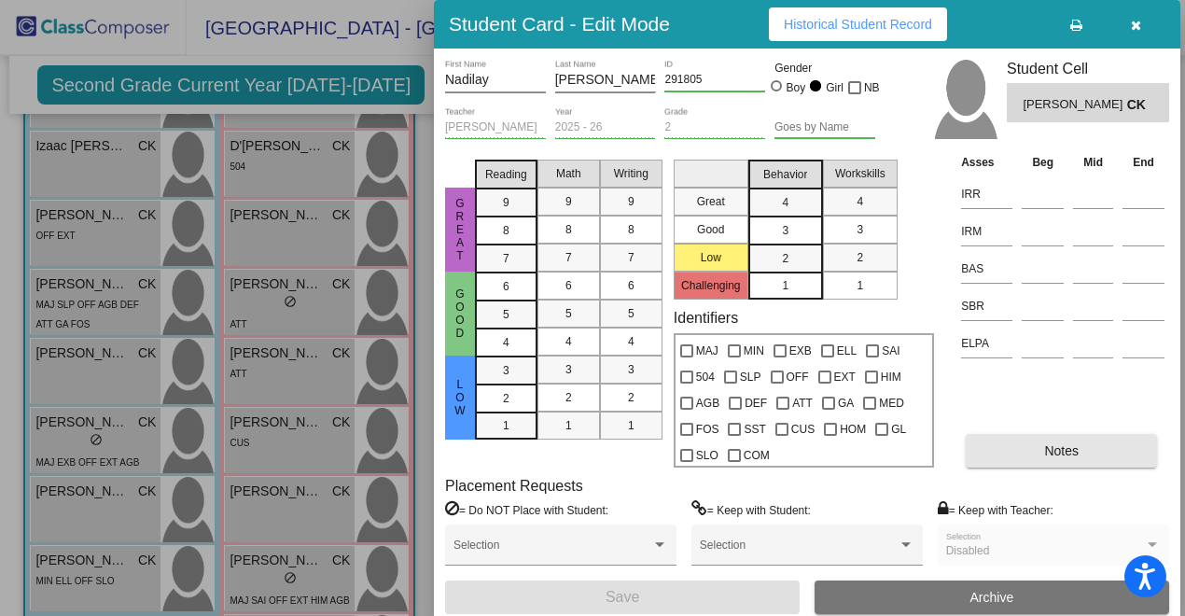
click at [1035, 443] on button "Notes" at bounding box center [1061, 451] width 191 height 34
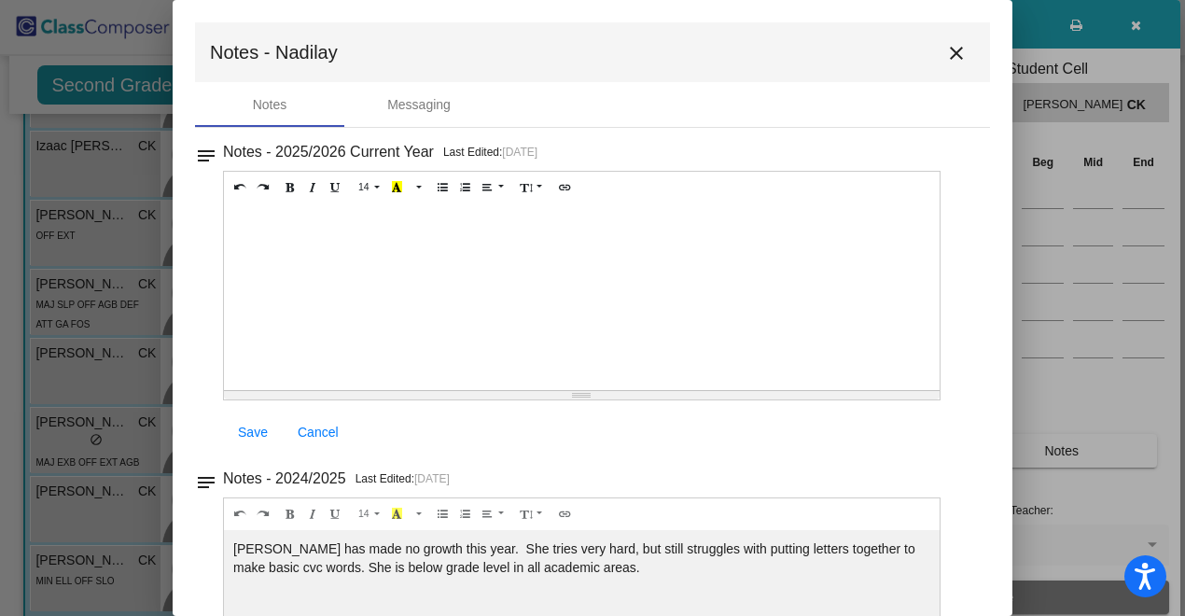
click at [945, 53] on mat-icon "close" at bounding box center [956, 53] width 22 height 22
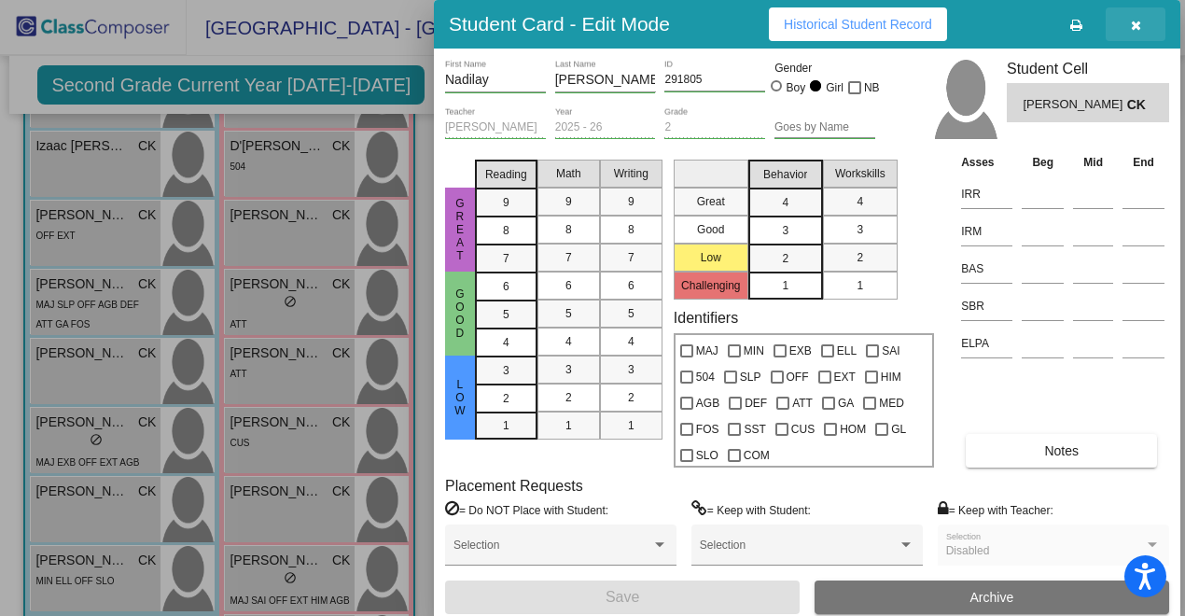
click at [1133, 24] on icon "button" at bounding box center [1136, 25] width 10 height 13
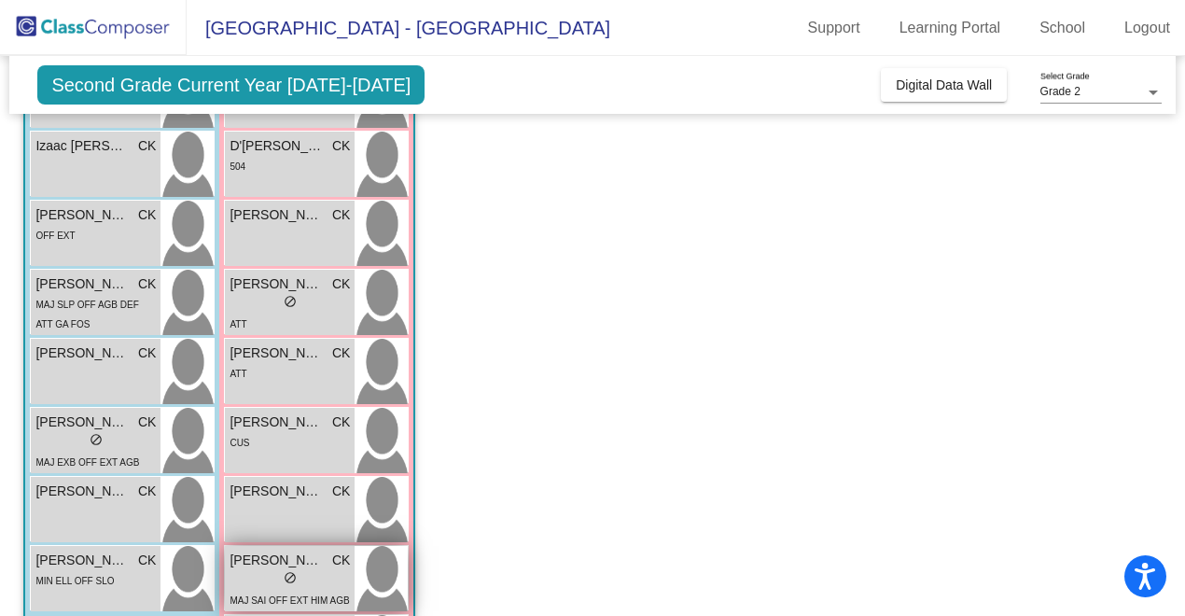
click at [336, 564] on span "CK" at bounding box center [341, 560] width 18 height 20
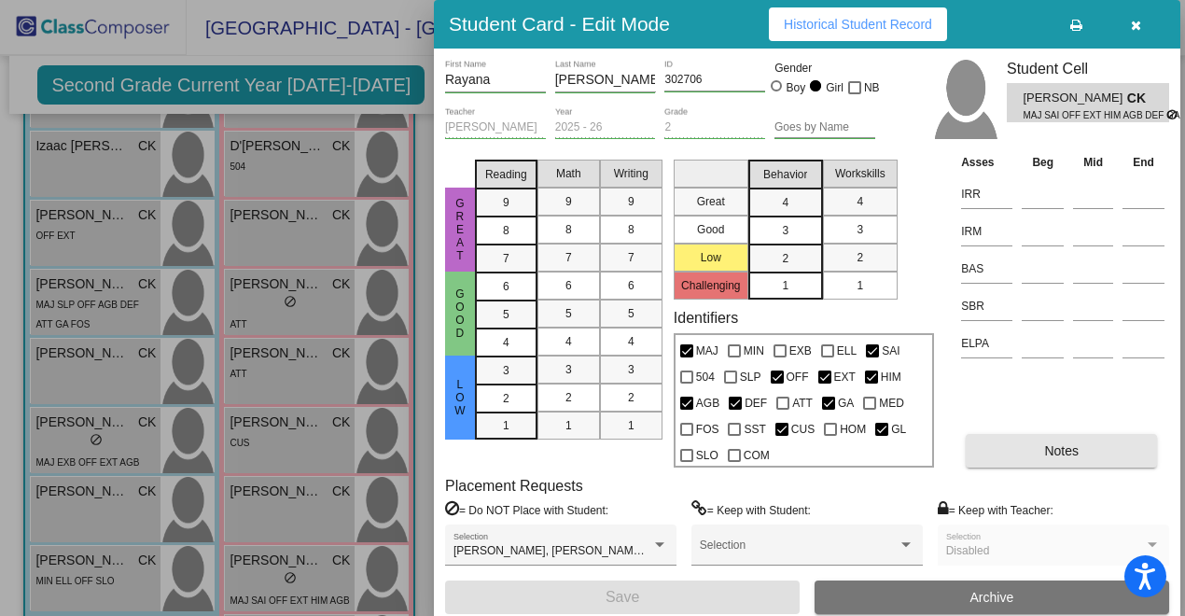
click at [1087, 446] on button "Notes" at bounding box center [1061, 451] width 191 height 34
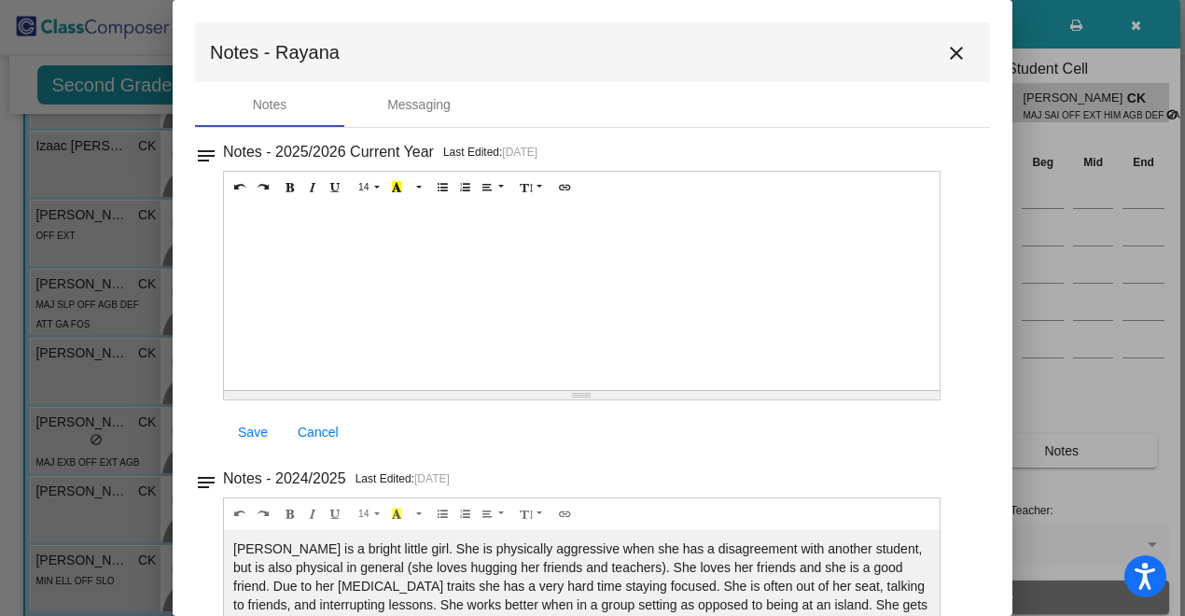
click at [945, 51] on mat-icon "close" at bounding box center [956, 53] width 22 height 22
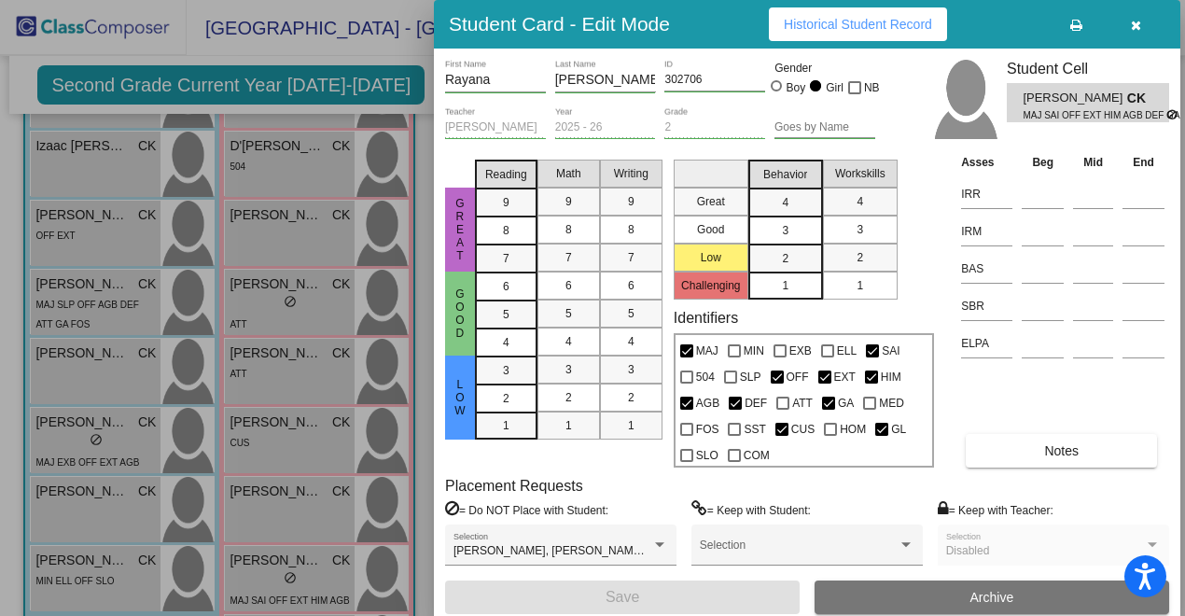
click at [1136, 29] on icon "button" at bounding box center [1136, 25] width 10 height 13
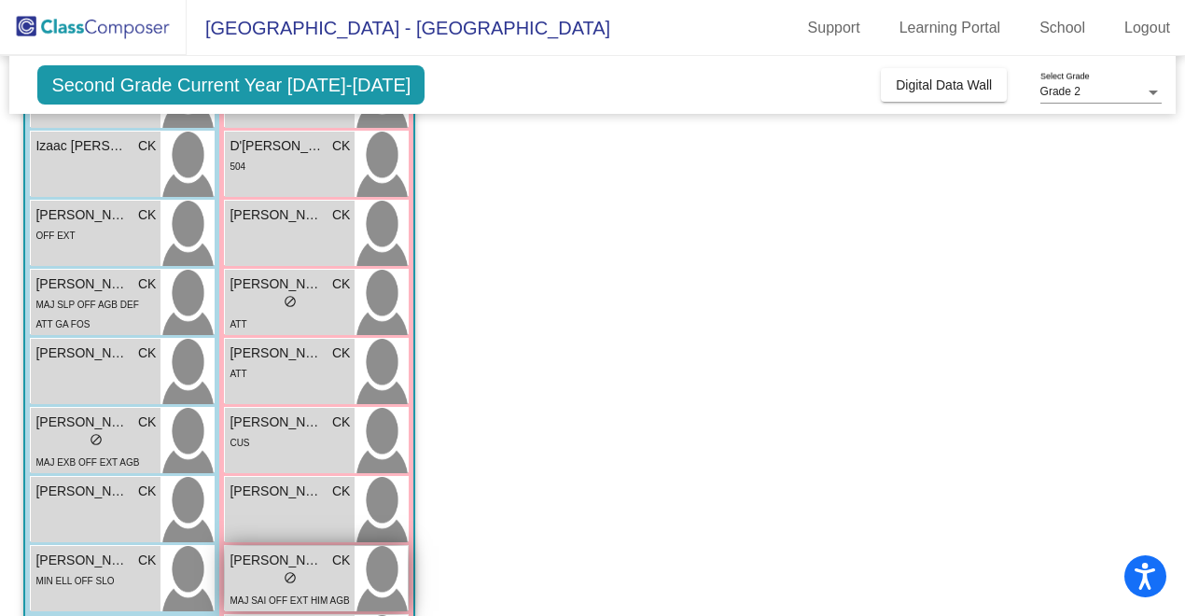
scroll to position [541, 0]
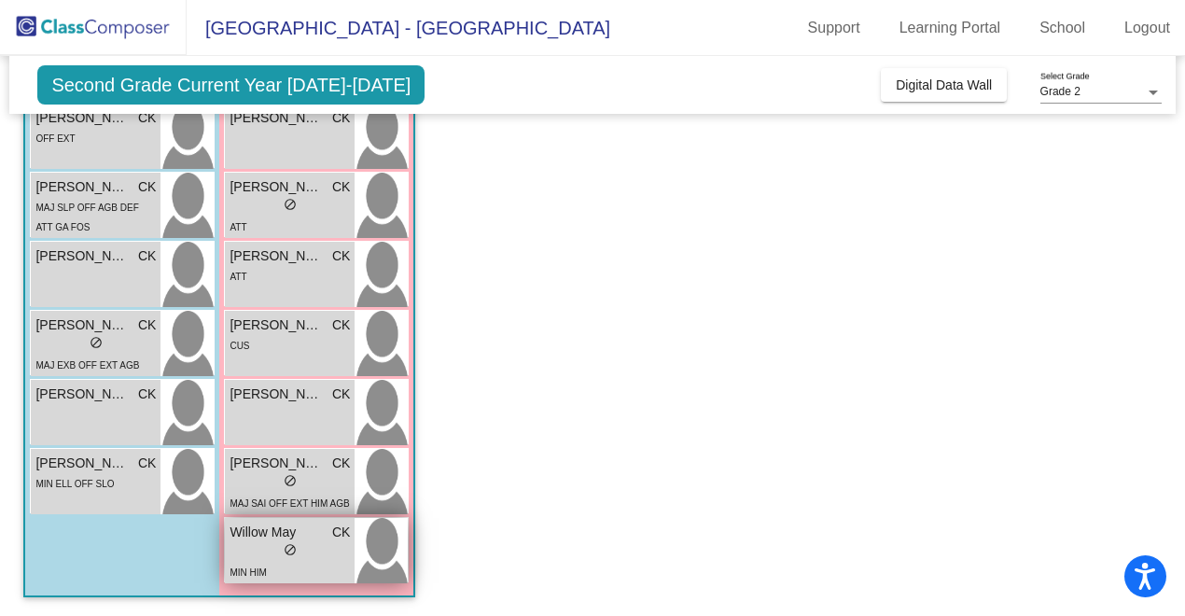
click at [314, 557] on div "lock do_not_disturb_alt" at bounding box center [290, 552] width 120 height 20
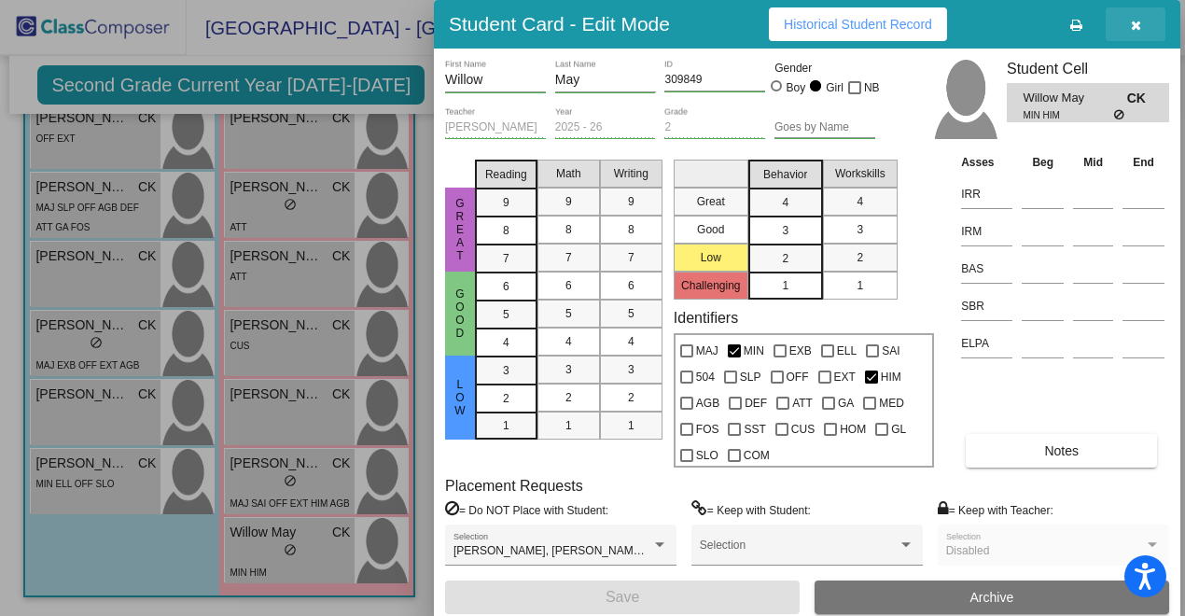
click at [1133, 22] on icon "button" at bounding box center [1136, 25] width 10 height 13
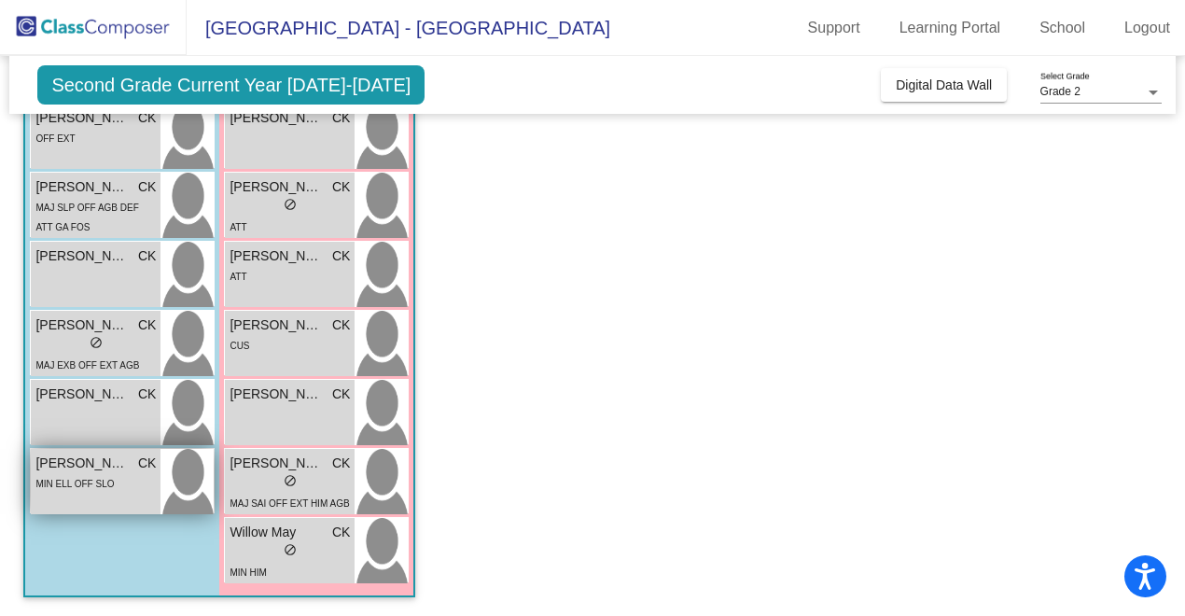
click at [132, 467] on div "Uriel Mora CK" at bounding box center [95, 463] width 120 height 20
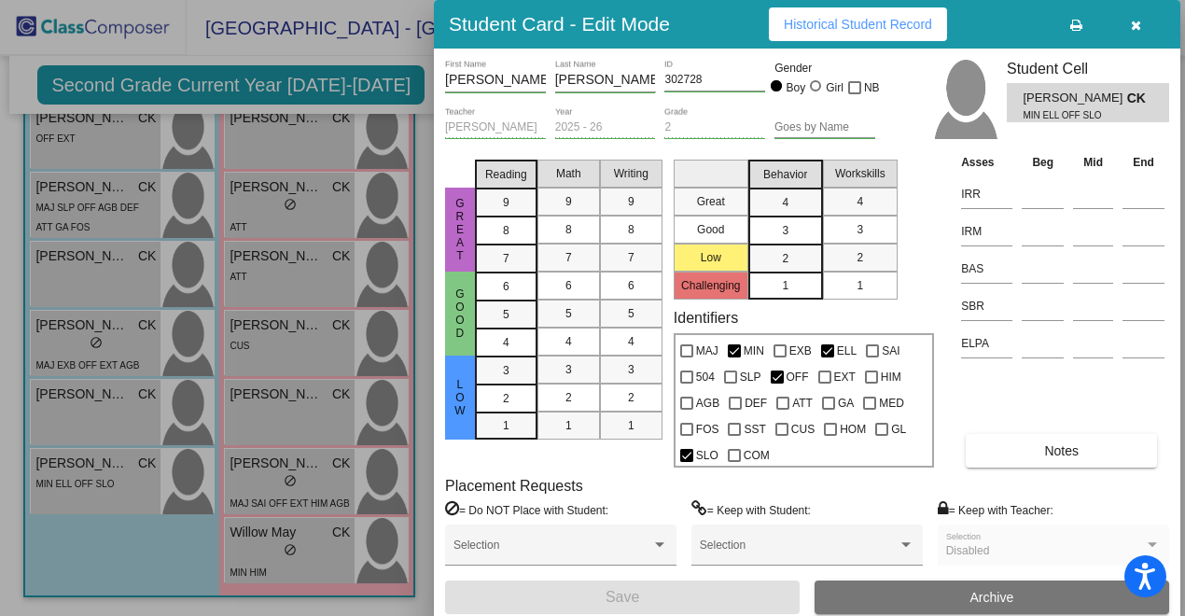
click at [1014, 445] on button "Notes" at bounding box center [1061, 451] width 191 height 34
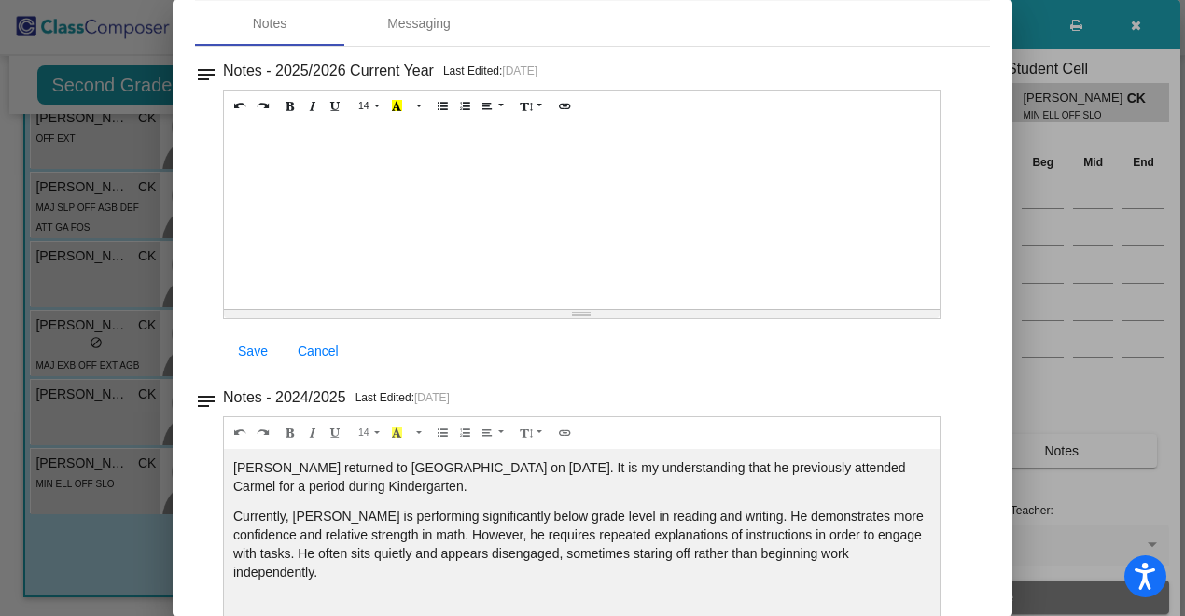
scroll to position [0, 0]
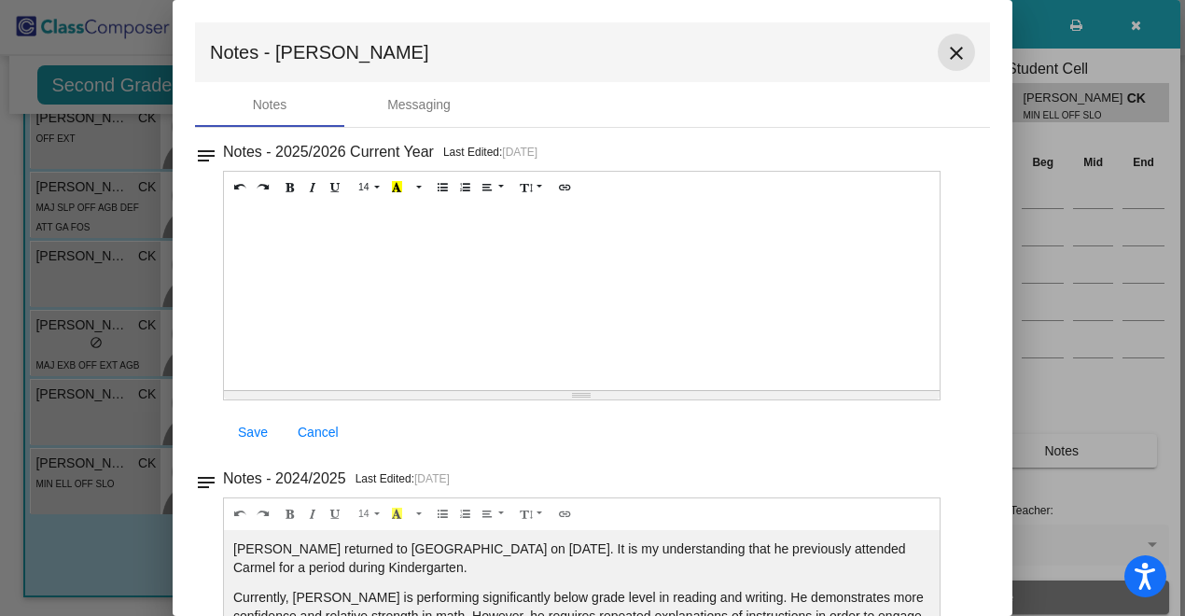
click at [945, 52] on mat-icon "close" at bounding box center [956, 53] width 22 height 22
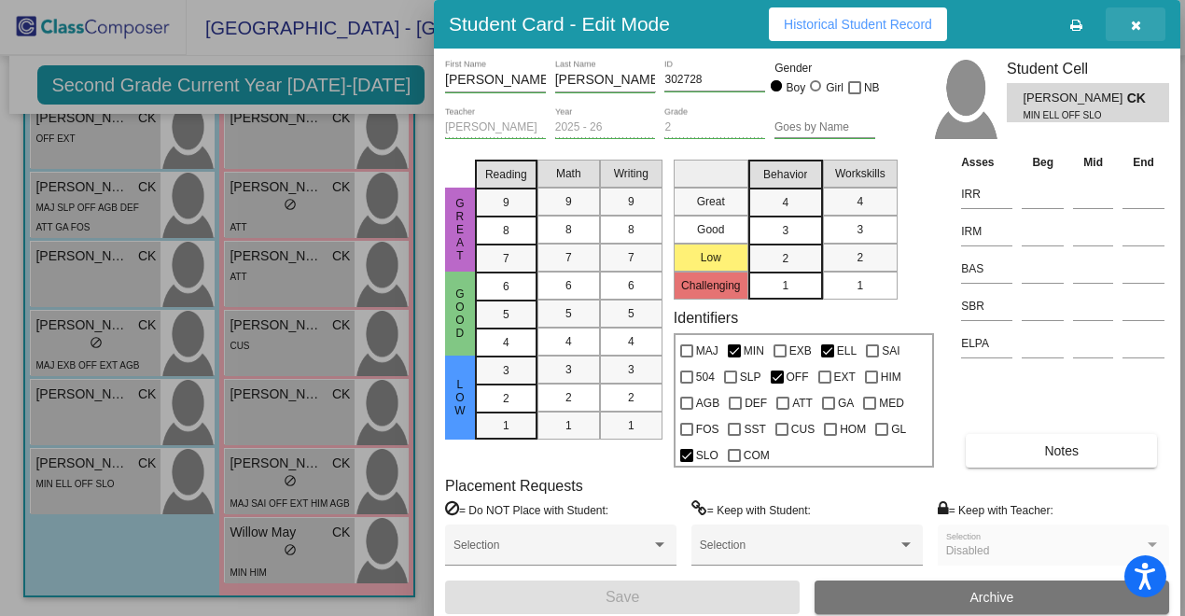
click at [1139, 28] on icon "button" at bounding box center [1136, 25] width 10 height 13
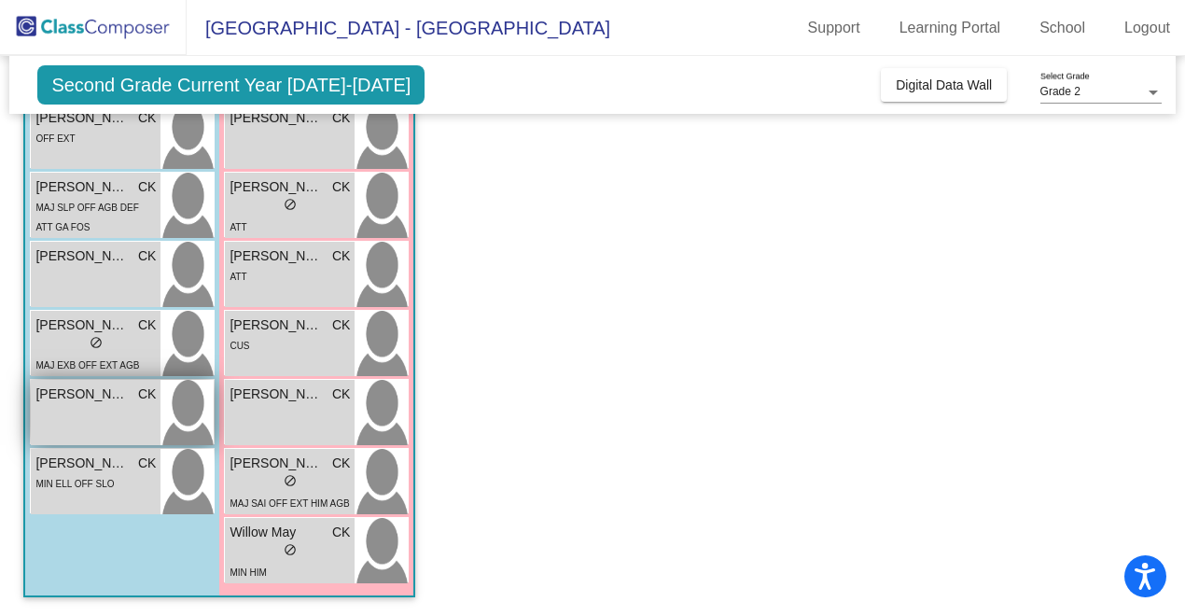
click at [91, 412] on div "Rodolfo Carmona Perez CK lock do_not_disturb_alt" at bounding box center [96, 412] width 130 height 65
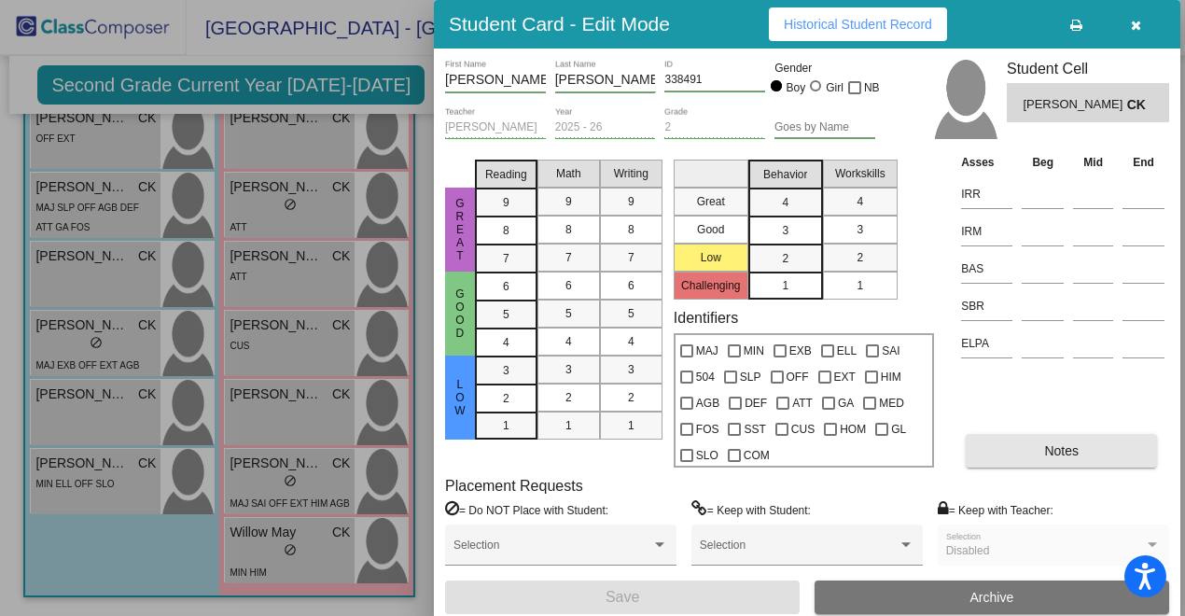
click at [1082, 448] on button "Notes" at bounding box center [1061, 451] width 191 height 34
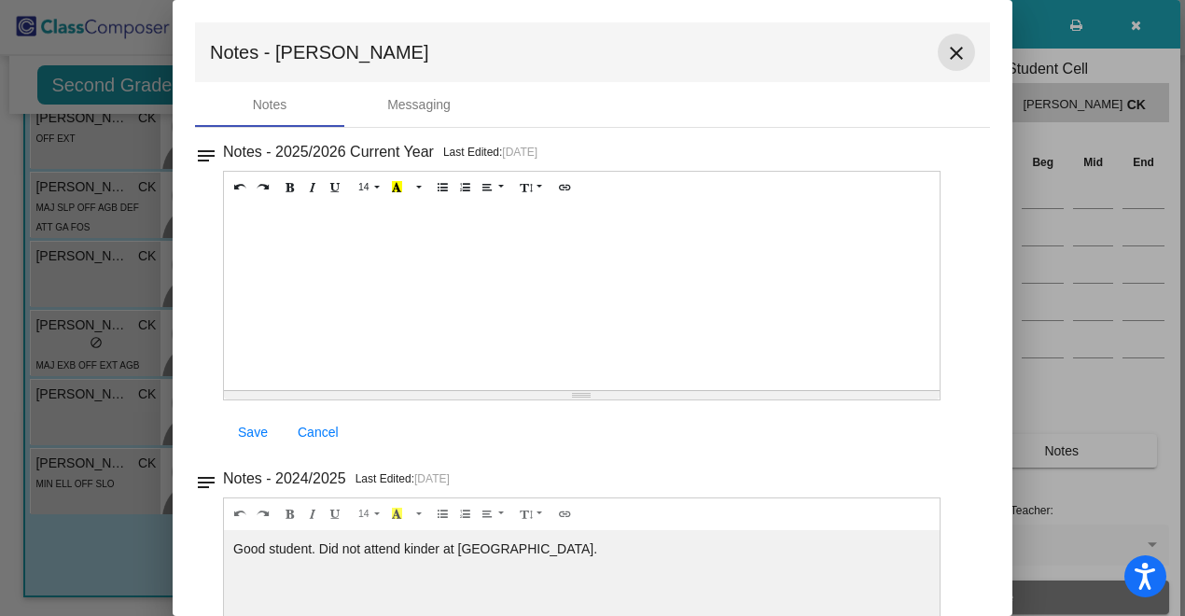
click at [945, 50] on mat-icon "close" at bounding box center [956, 53] width 22 height 22
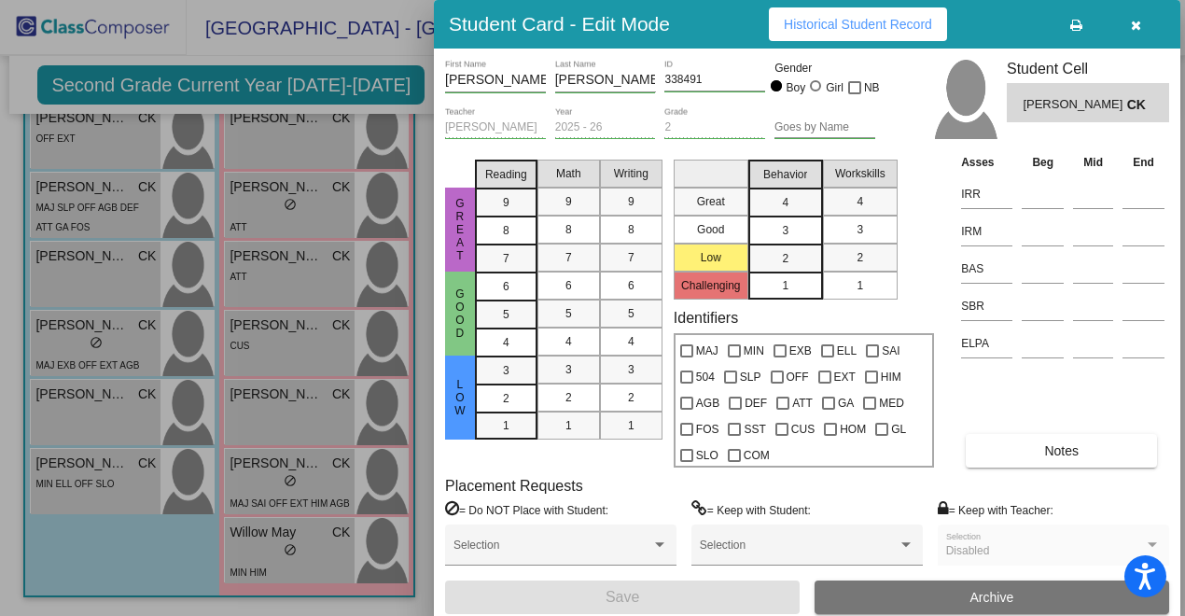
click at [1136, 29] on icon "button" at bounding box center [1136, 25] width 10 height 13
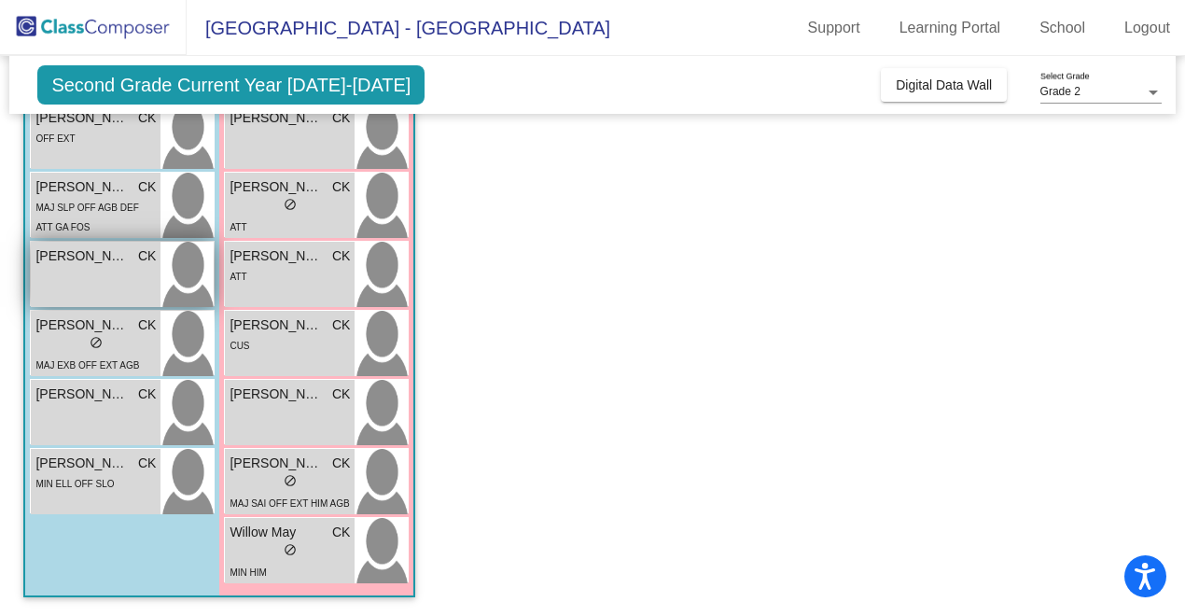
click at [121, 287] on div "Nicholas Trice CK lock do_not_disturb_alt" at bounding box center [96, 274] width 130 height 65
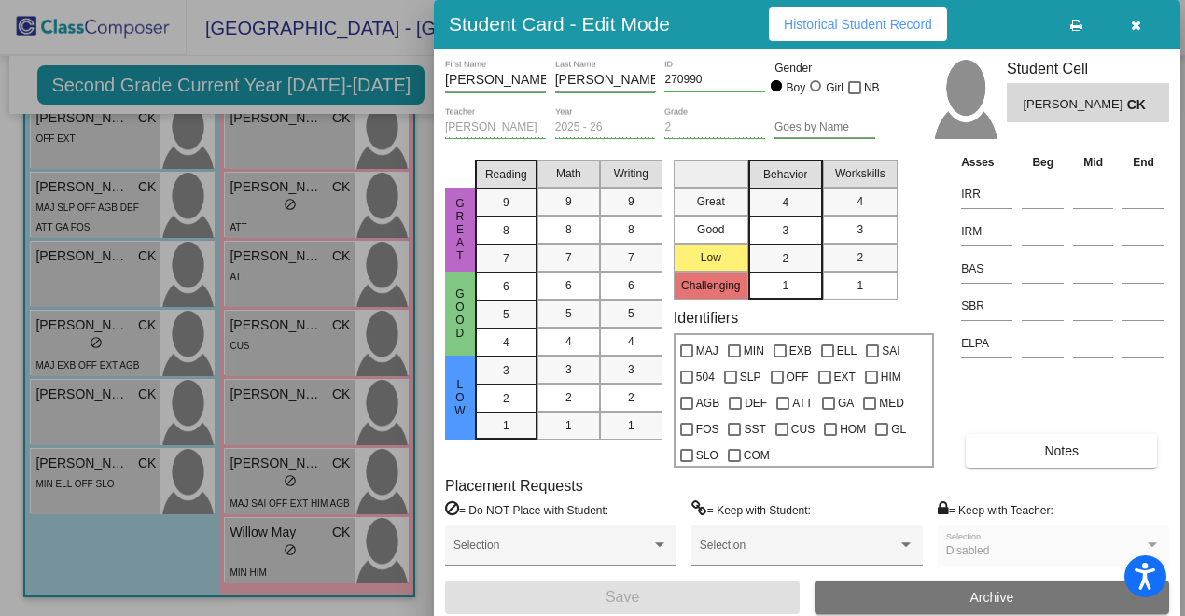
click at [989, 444] on button "Notes" at bounding box center [1061, 451] width 191 height 34
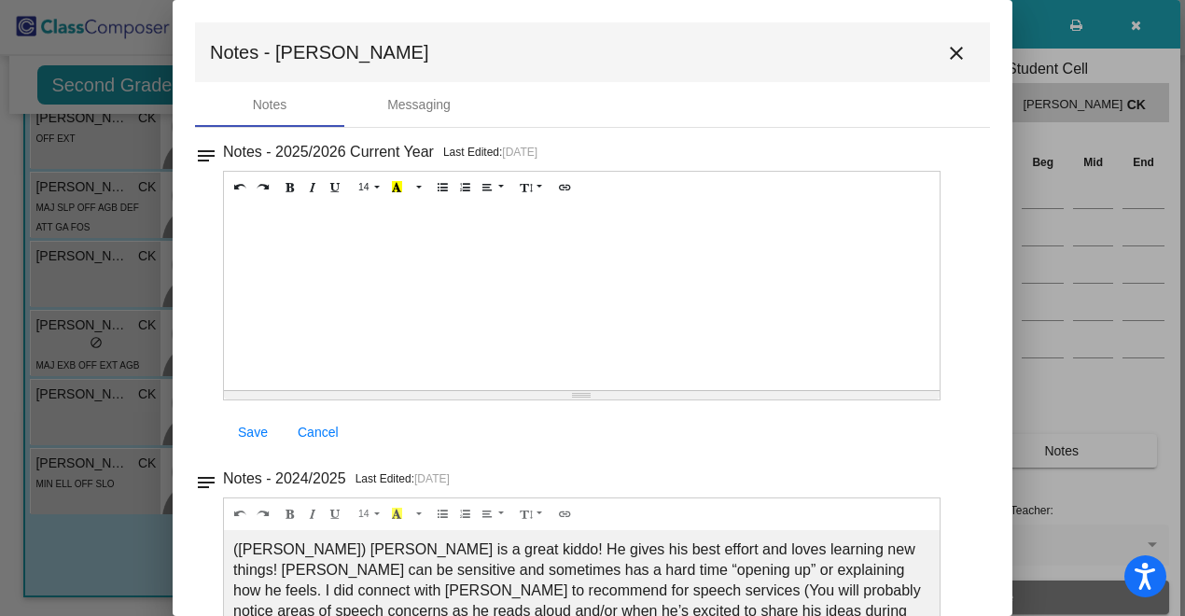
click at [949, 49] on mat-icon "close" at bounding box center [956, 53] width 22 height 22
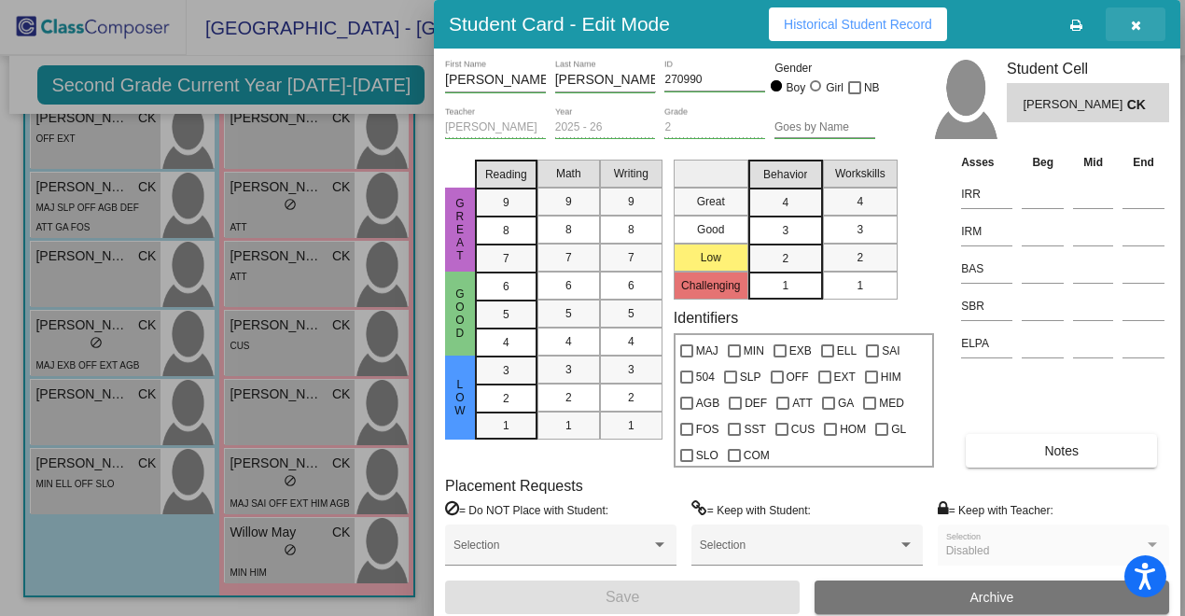
click at [1131, 27] on icon "button" at bounding box center [1136, 25] width 10 height 13
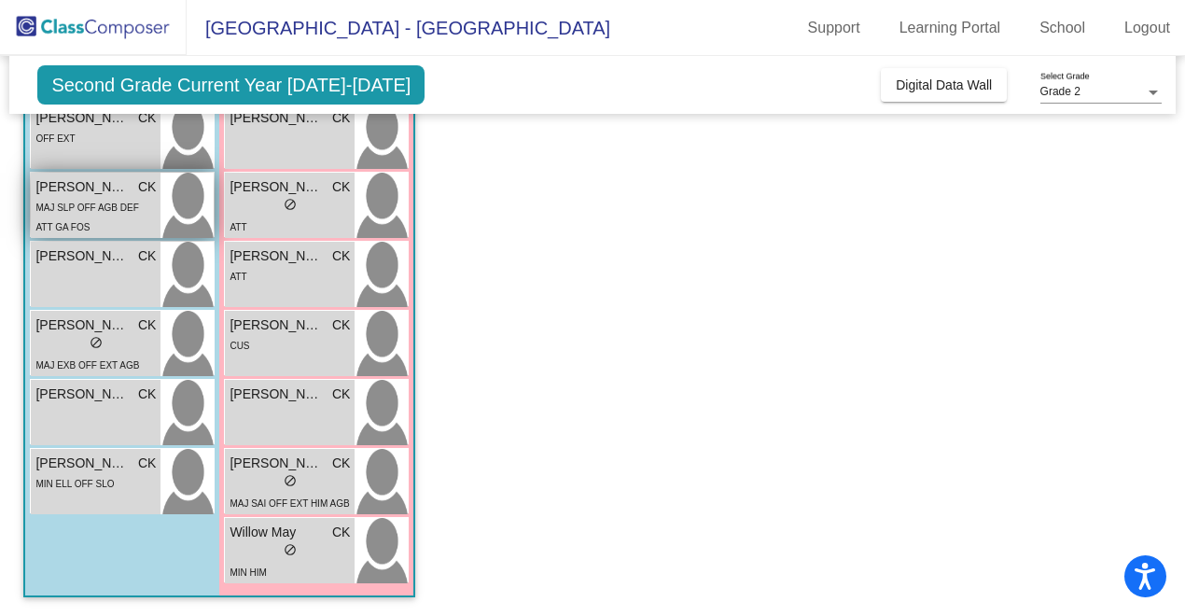
click at [123, 225] on div "MAJ SLP OFF AGB DEF ATT GA FOS" at bounding box center [95, 216] width 120 height 39
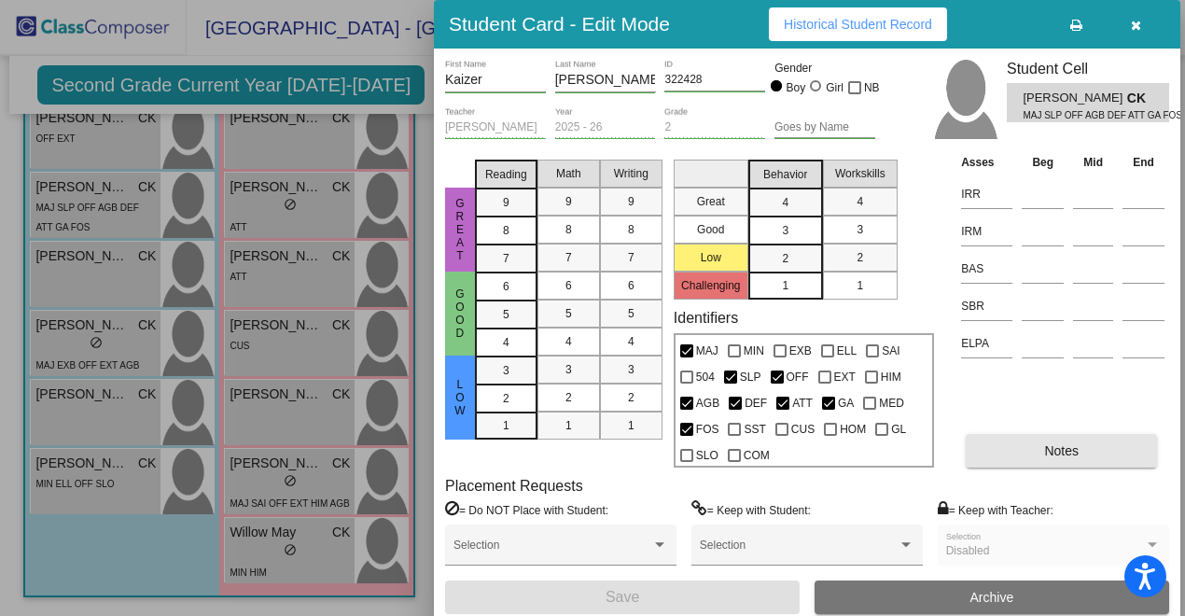
click at [1089, 441] on button "Notes" at bounding box center [1061, 451] width 191 height 34
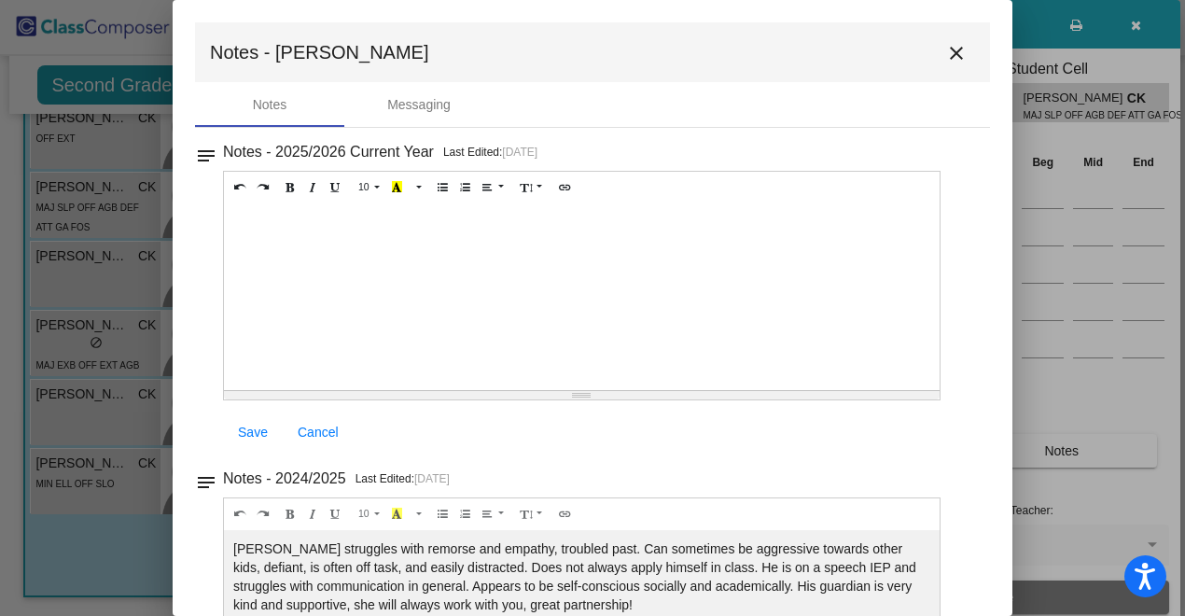
click at [949, 55] on mat-icon "close" at bounding box center [956, 53] width 22 height 22
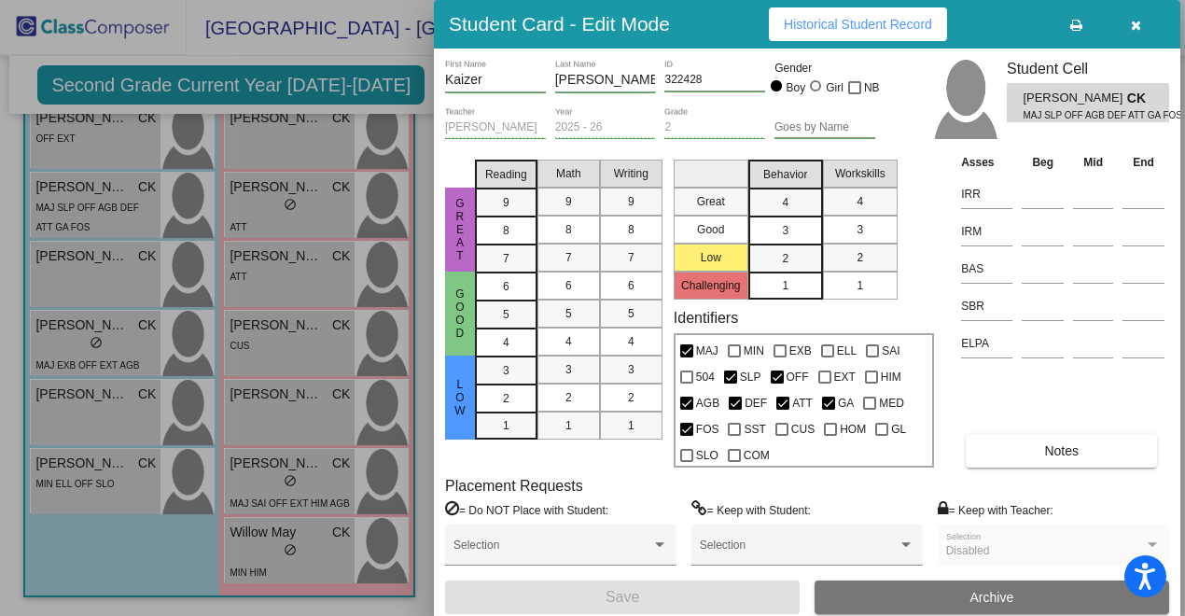
click at [1136, 25] on icon "button" at bounding box center [1136, 25] width 10 height 13
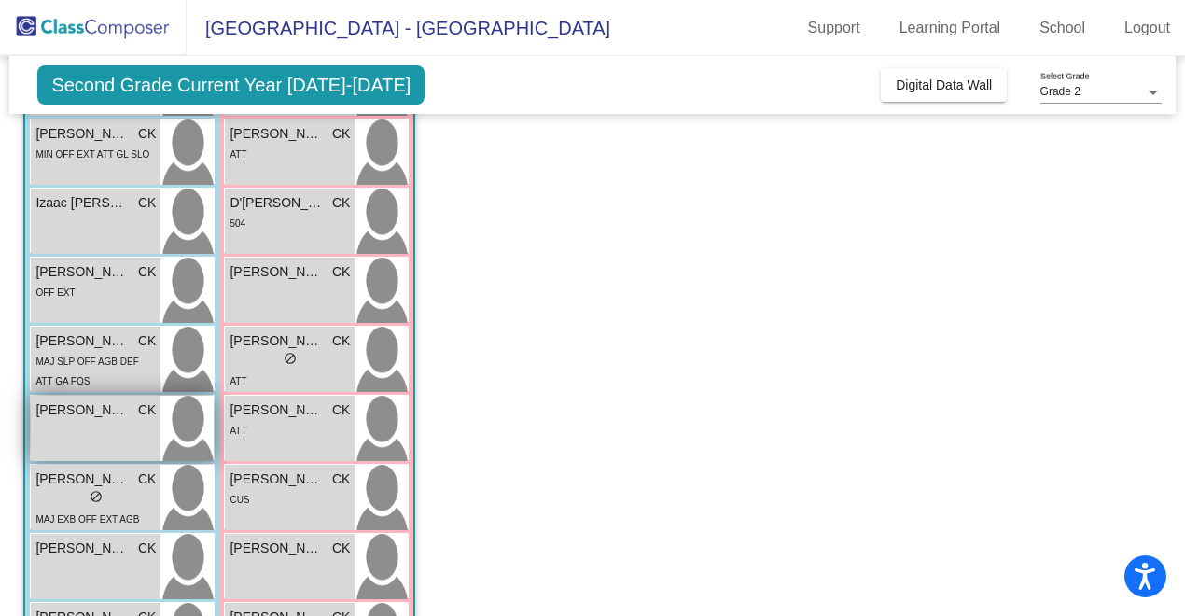
scroll to position [386, 0]
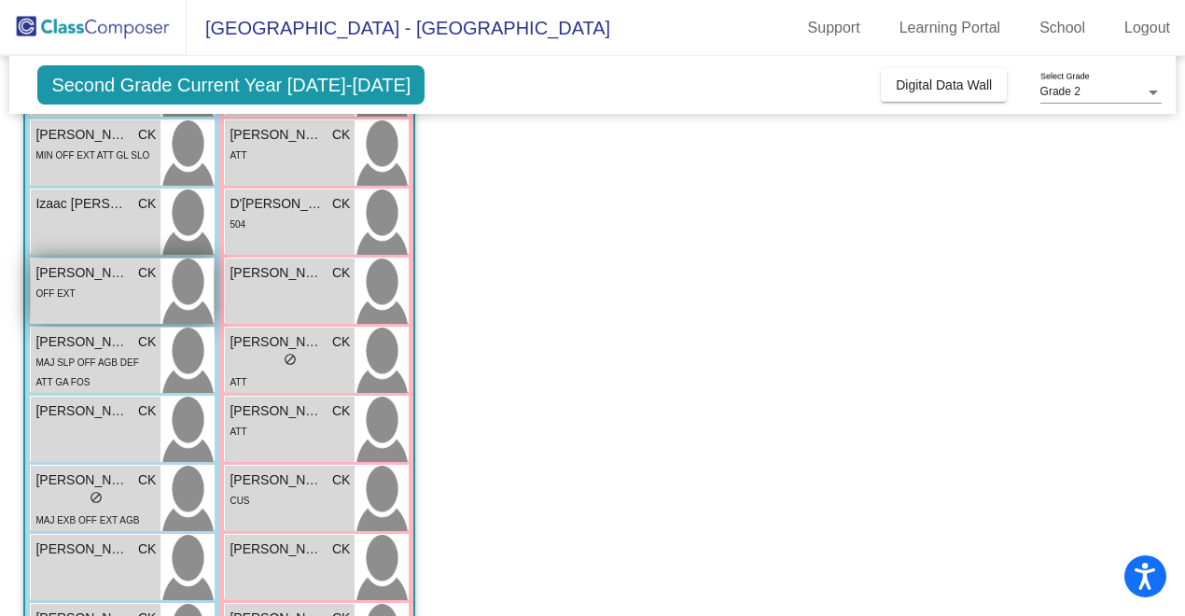
click at [126, 297] on div "OFF EXT" at bounding box center [95, 293] width 120 height 20
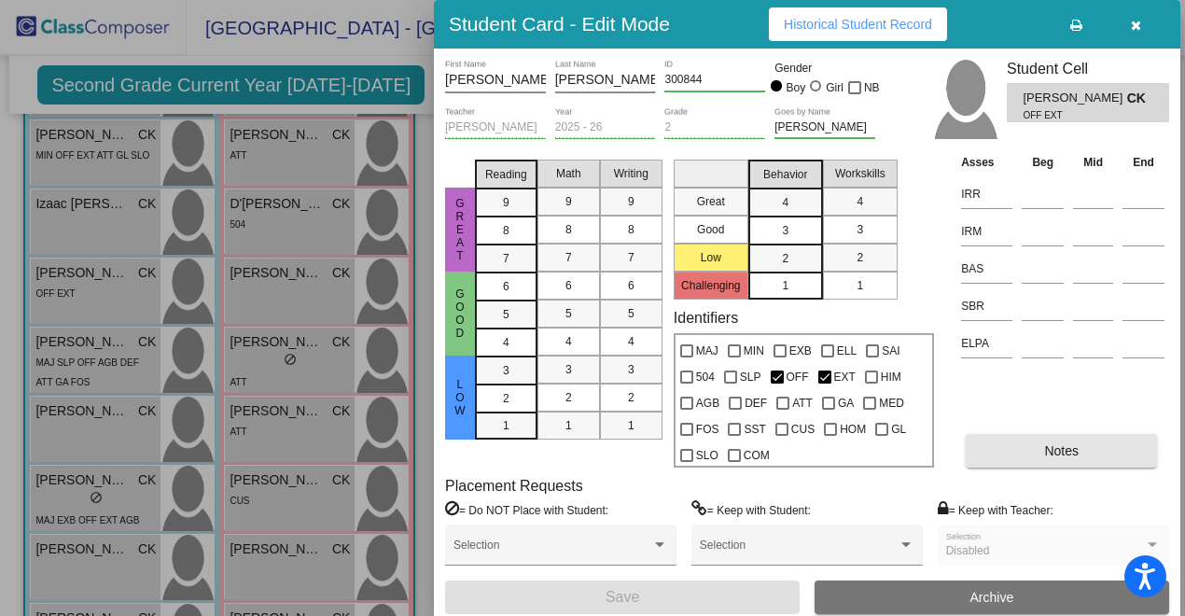
click at [1005, 446] on button "Notes" at bounding box center [1061, 451] width 191 height 34
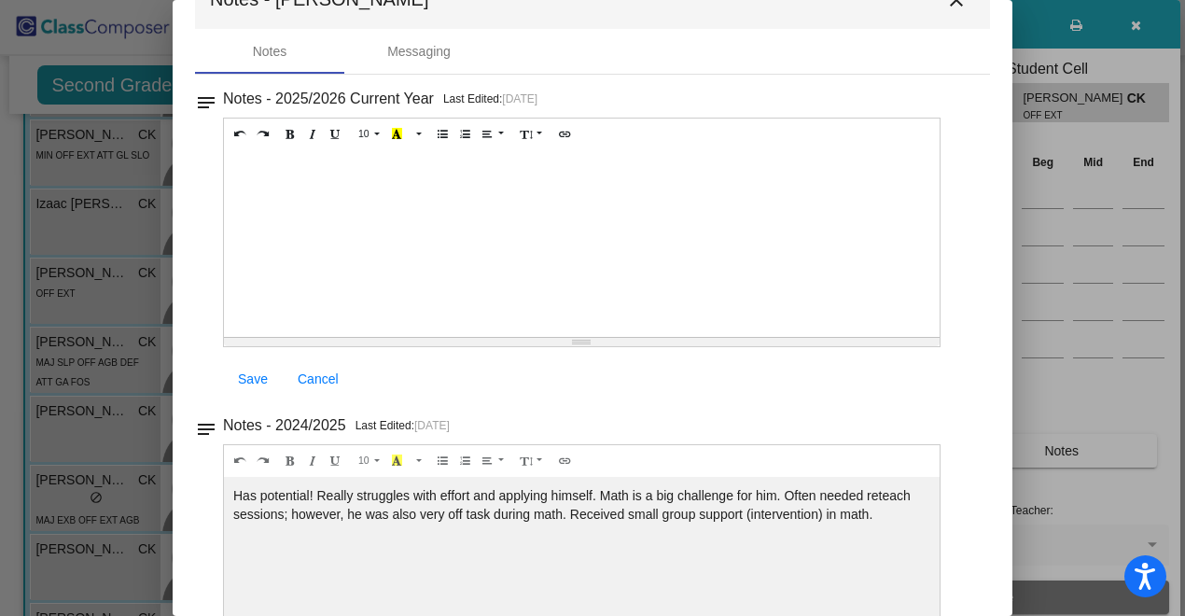
scroll to position [0, 0]
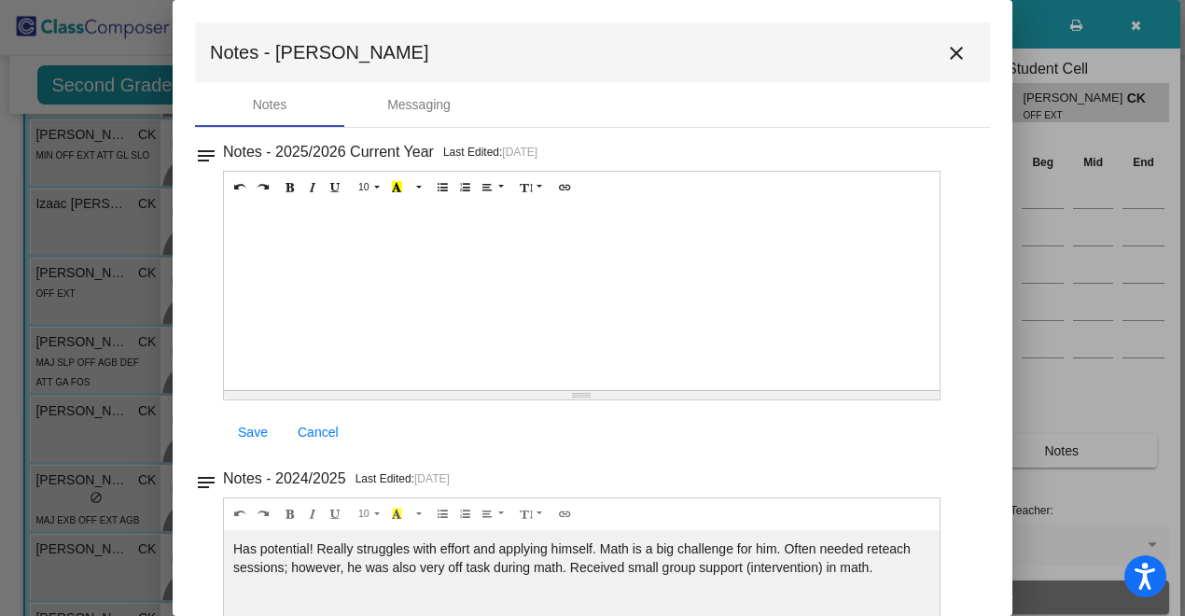
click at [950, 58] on mat-icon "close" at bounding box center [956, 53] width 22 height 22
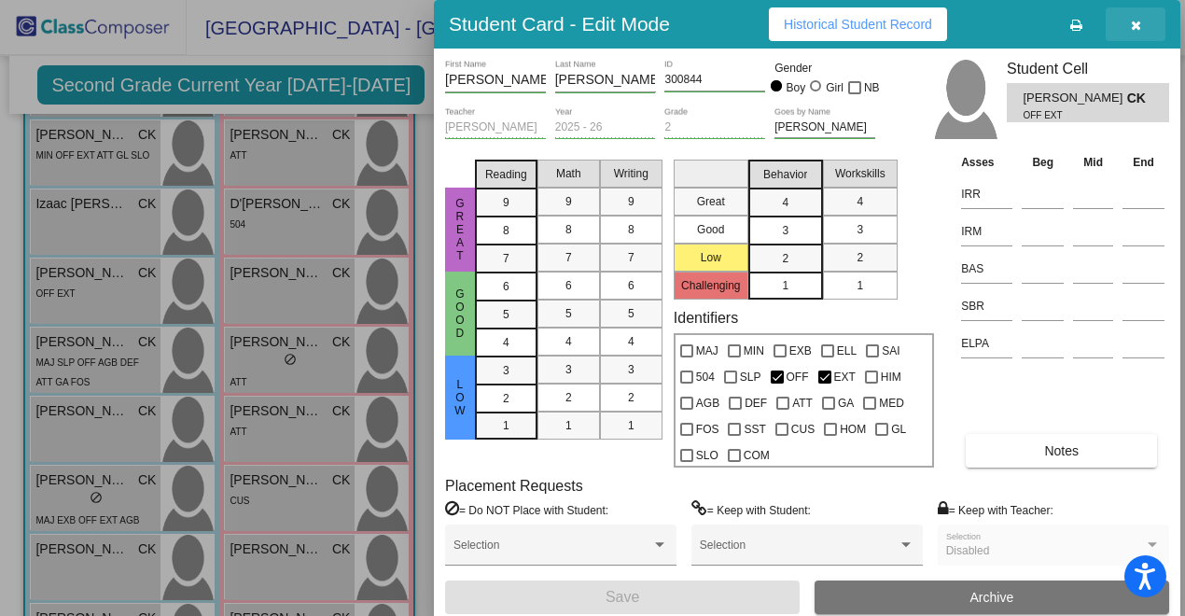
click at [1137, 23] on icon "button" at bounding box center [1136, 25] width 10 height 13
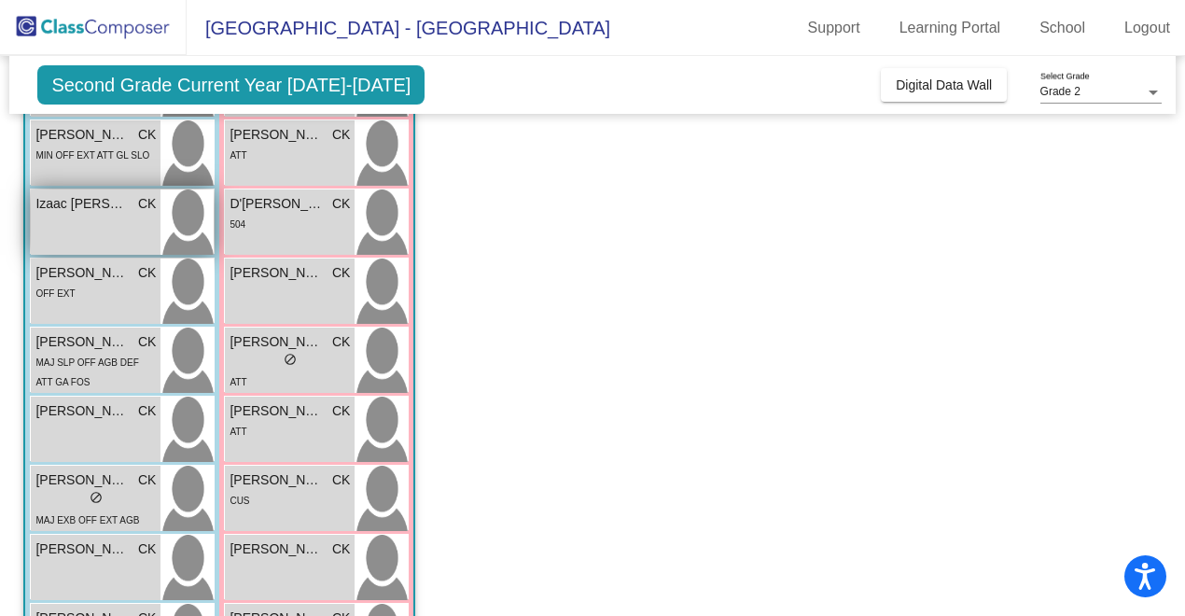
click at [156, 206] on div "Izaac Maximiliano Sanchez CK lock do_not_disturb_alt" at bounding box center [96, 221] width 130 height 65
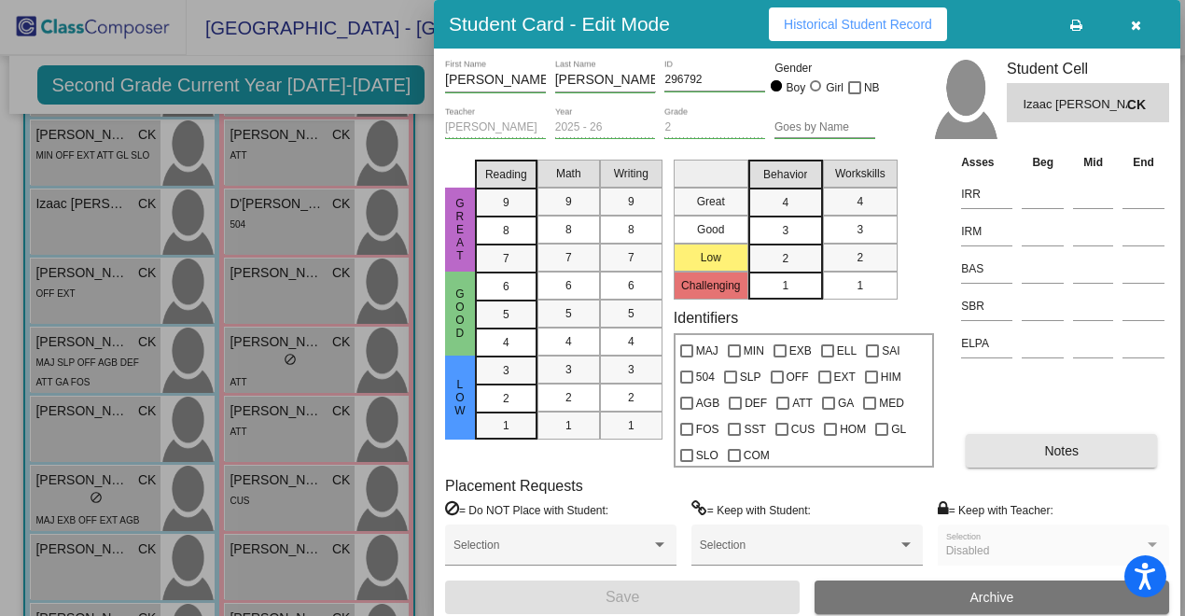
click at [1036, 450] on button "Notes" at bounding box center [1061, 451] width 191 height 34
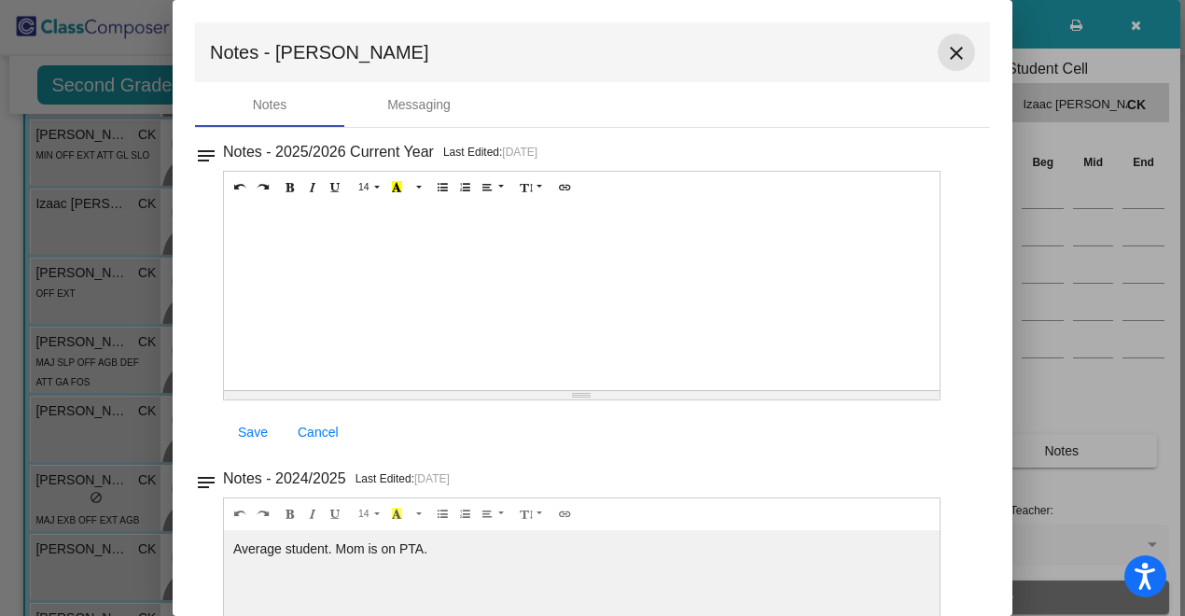
click at [945, 54] on mat-icon "close" at bounding box center [956, 53] width 22 height 22
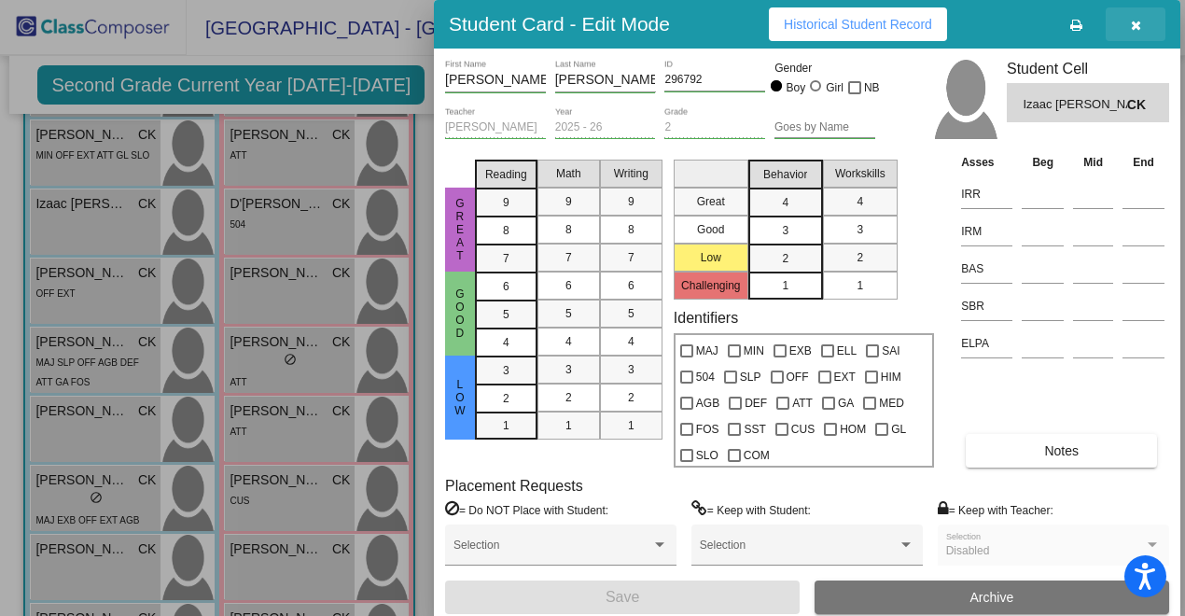
click at [1132, 28] on icon "button" at bounding box center [1136, 25] width 10 height 13
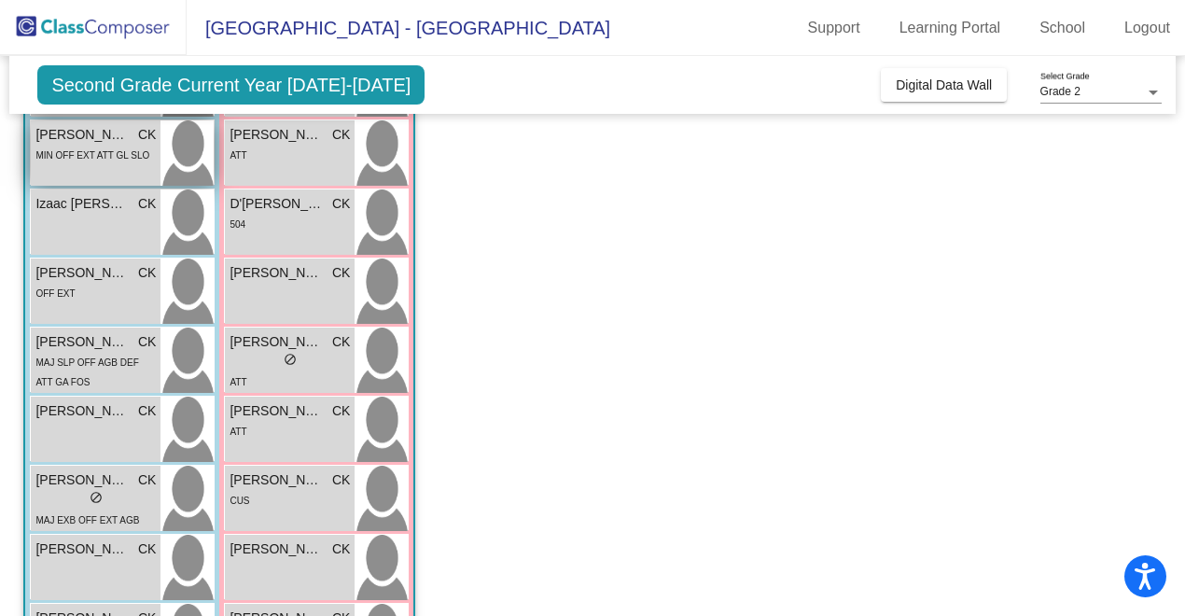
click at [87, 145] on div "MIN OFF EXT ATT GL SLO" at bounding box center [92, 155] width 114 height 20
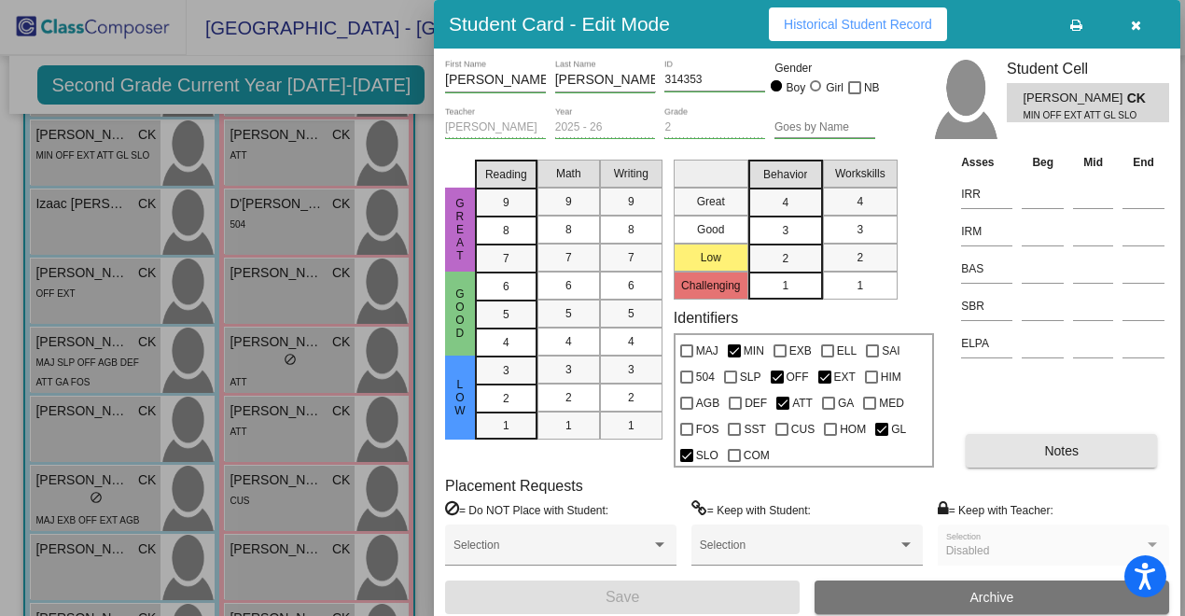
click at [1019, 442] on button "Notes" at bounding box center [1061, 451] width 191 height 34
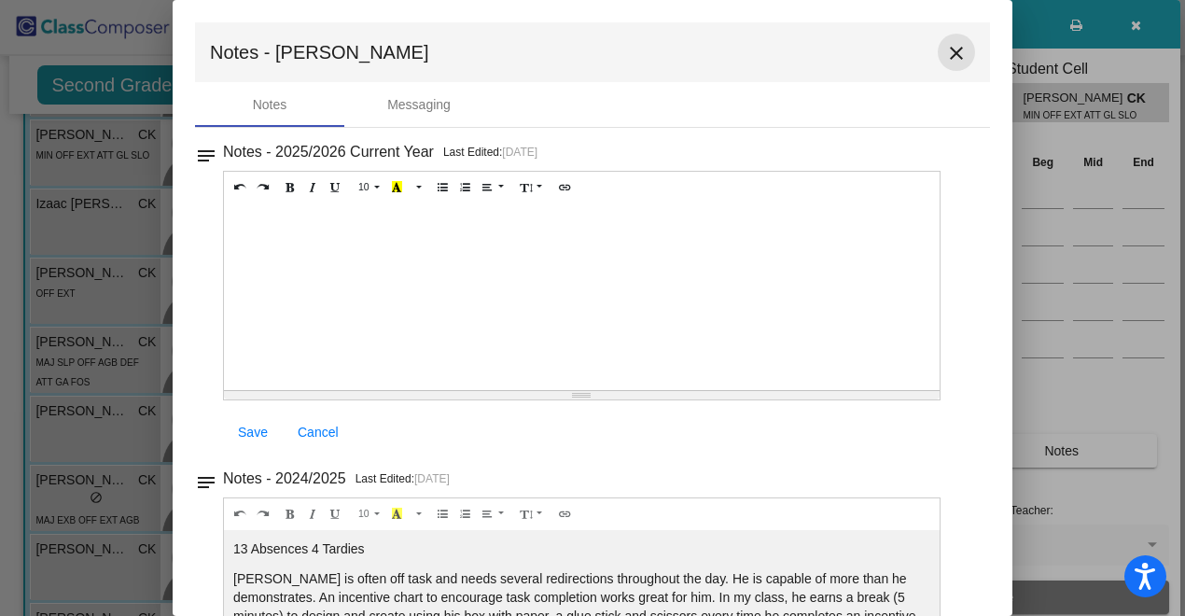
click at [945, 47] on mat-icon "close" at bounding box center [956, 53] width 22 height 22
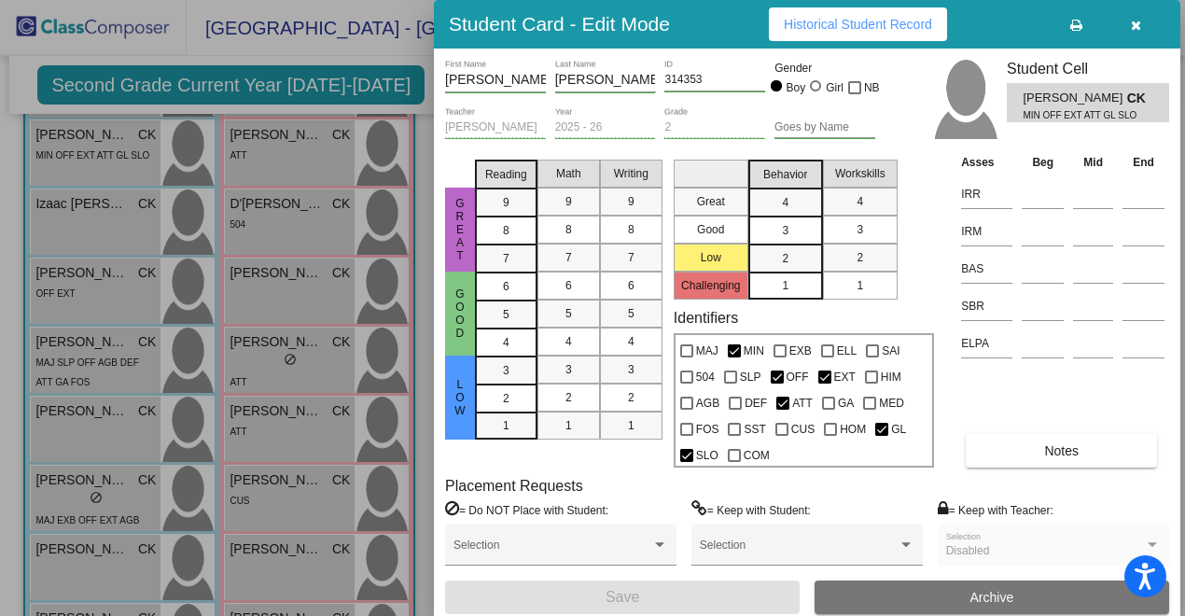
click at [1131, 26] on icon "button" at bounding box center [1136, 25] width 10 height 13
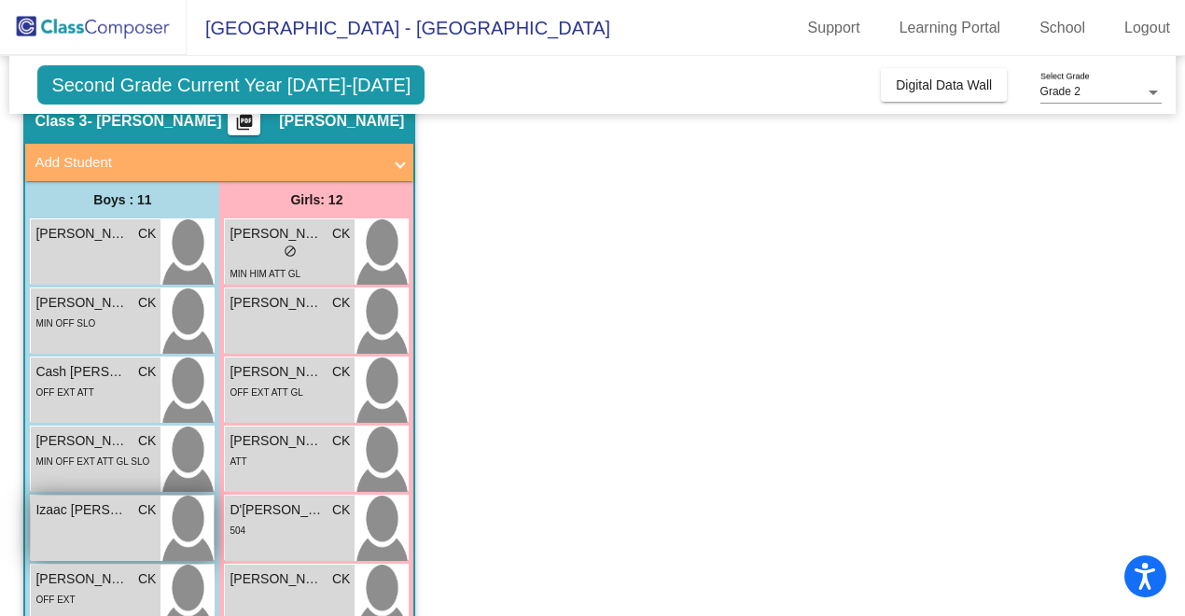
scroll to position [79, 0]
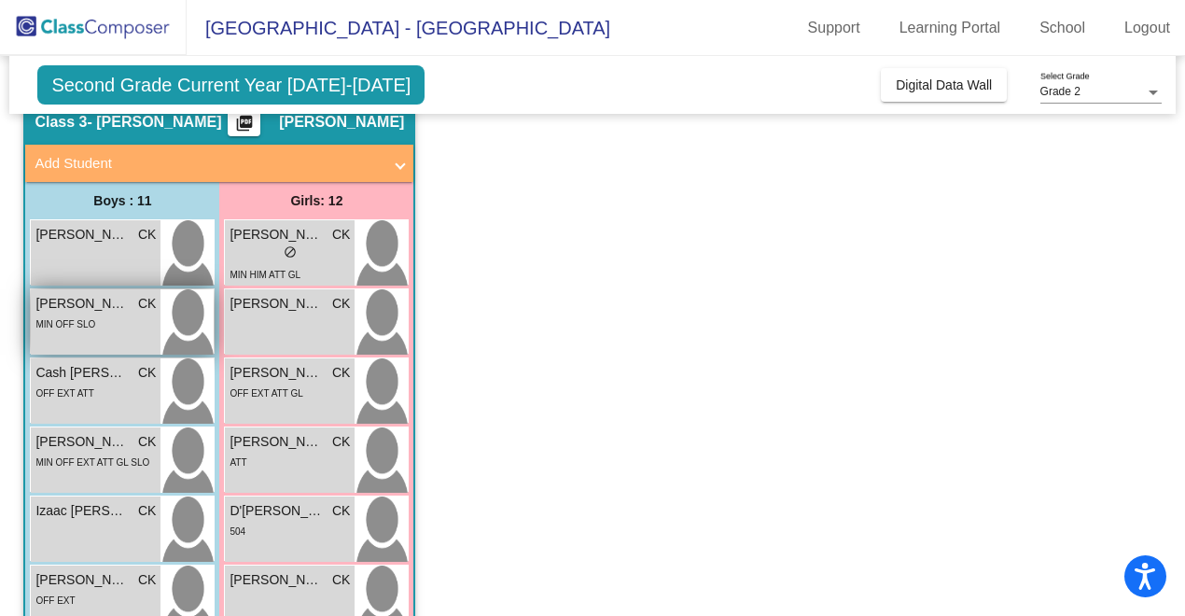
click at [95, 319] on div "MIN OFF SLO" at bounding box center [95, 324] width 120 height 20
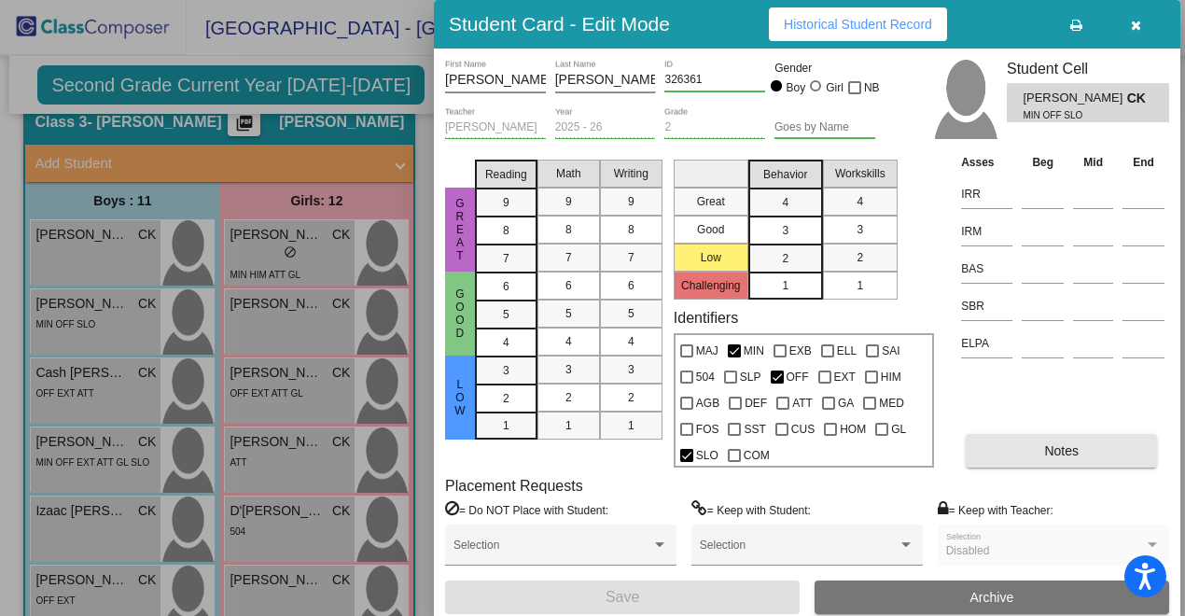
click at [1068, 457] on button "Notes" at bounding box center [1061, 451] width 191 height 34
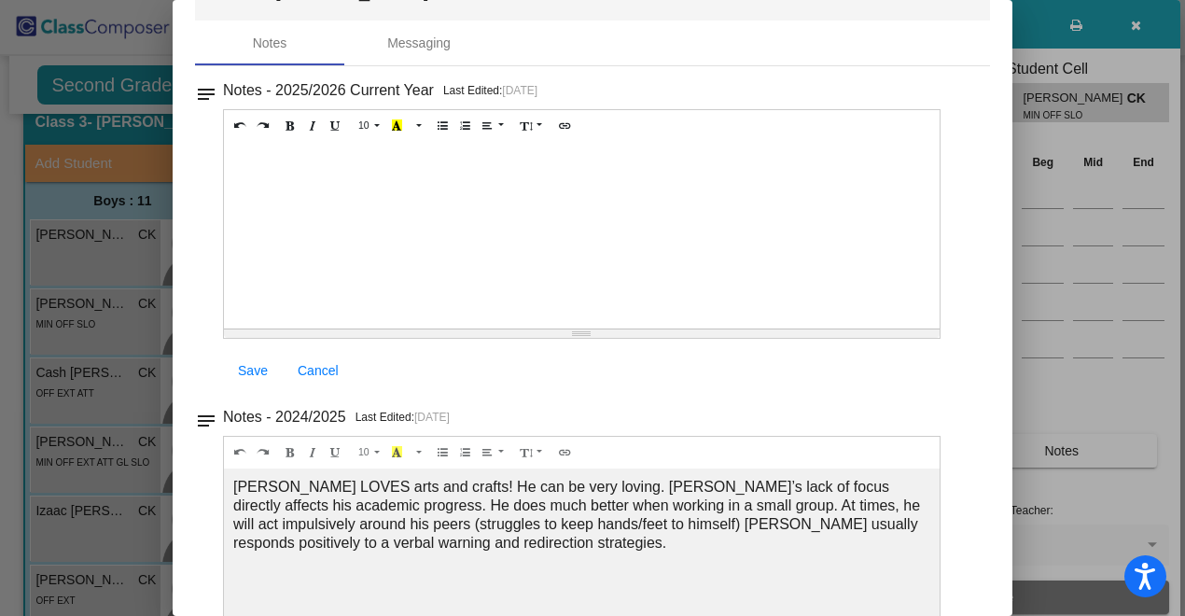
scroll to position [0, 0]
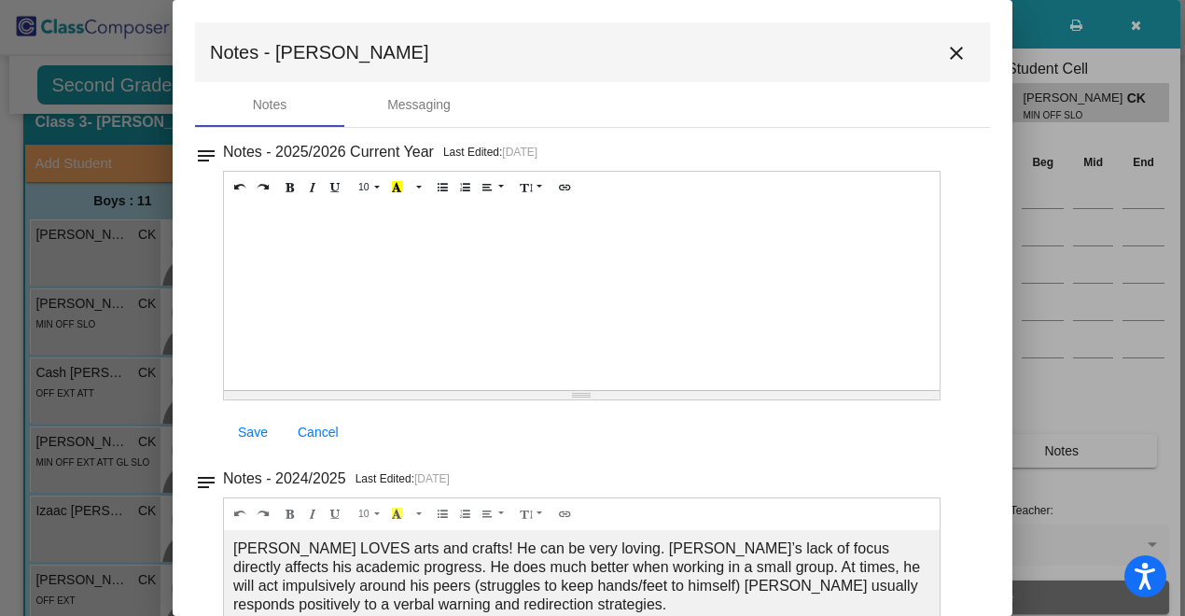
click at [945, 54] on mat-icon "close" at bounding box center [956, 53] width 22 height 22
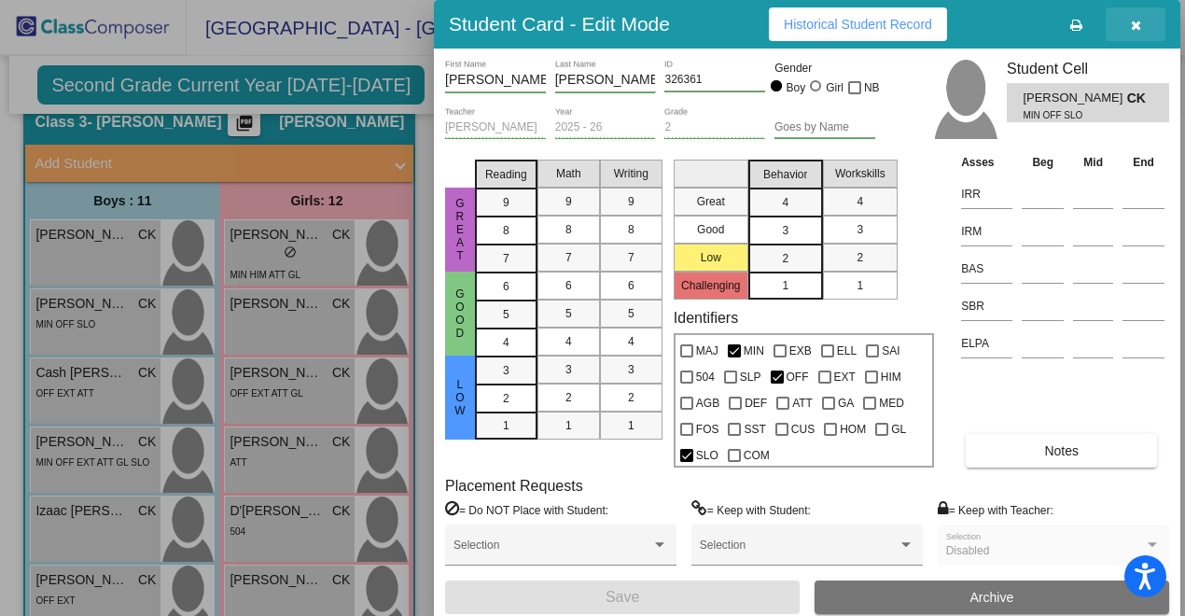
click at [1125, 31] on button "button" at bounding box center [1136, 24] width 60 height 34
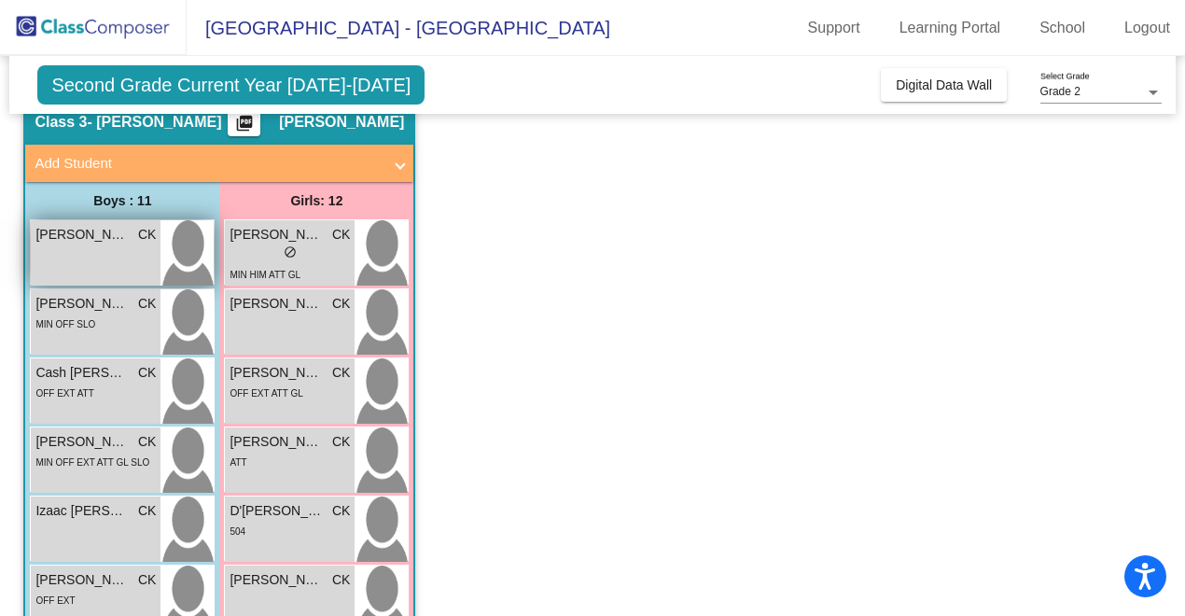
click at [138, 235] on span "CK" at bounding box center [147, 235] width 18 height 20
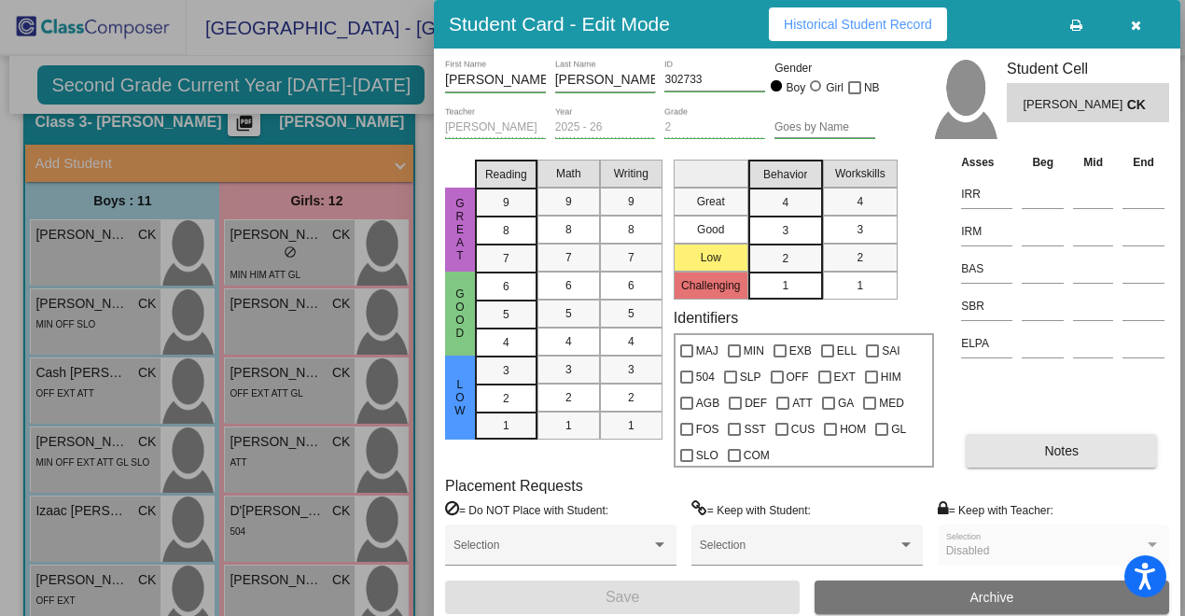
click at [989, 446] on button "Notes" at bounding box center [1061, 451] width 191 height 34
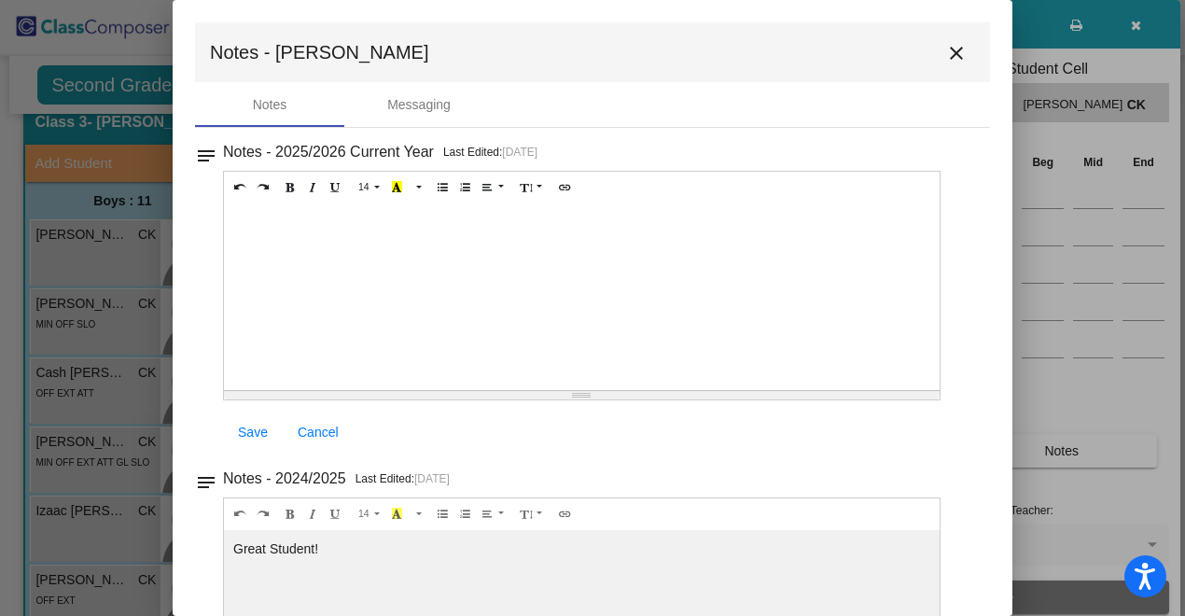
click at [945, 49] on mat-icon "close" at bounding box center [956, 53] width 22 height 22
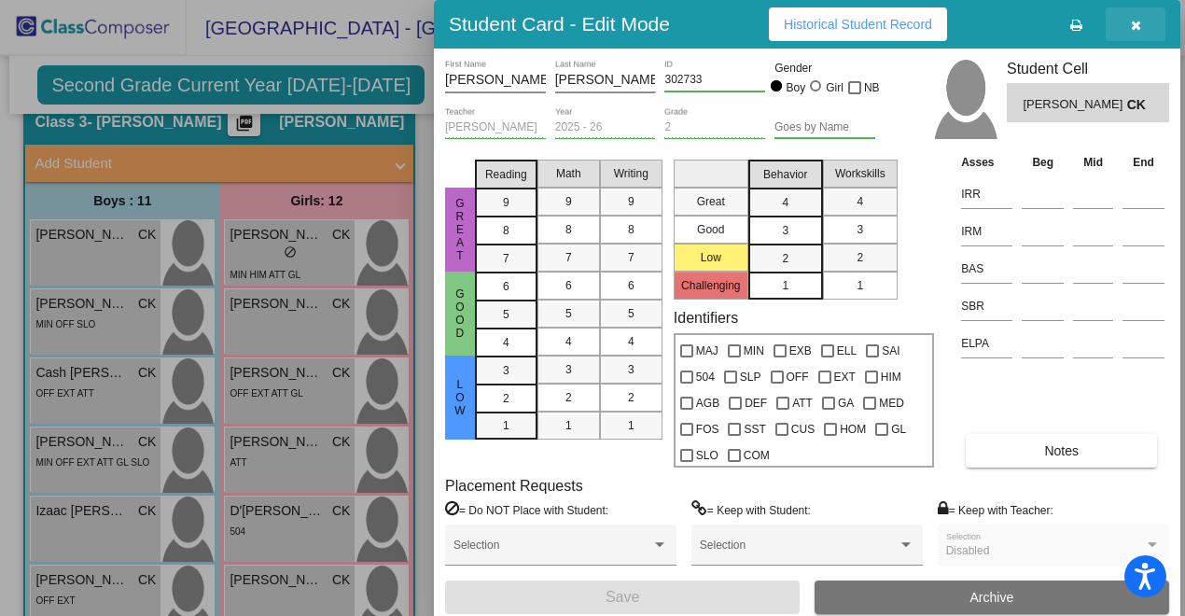
click at [1136, 20] on icon "button" at bounding box center [1136, 25] width 10 height 13
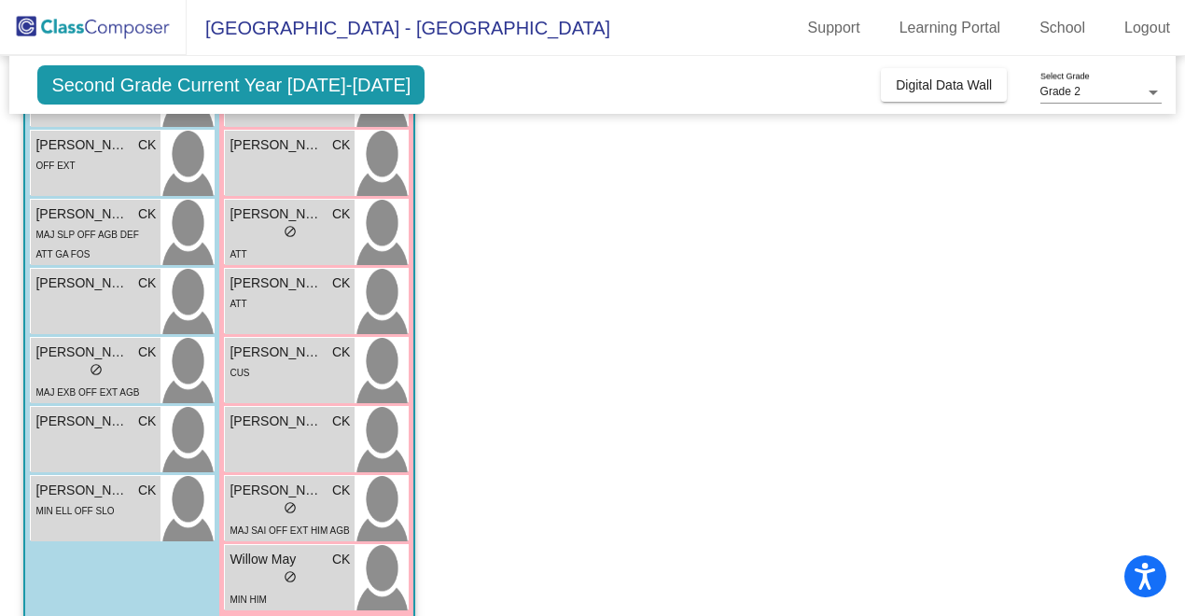
scroll to position [541, 0]
